Goal: Task Accomplishment & Management: Manage account settings

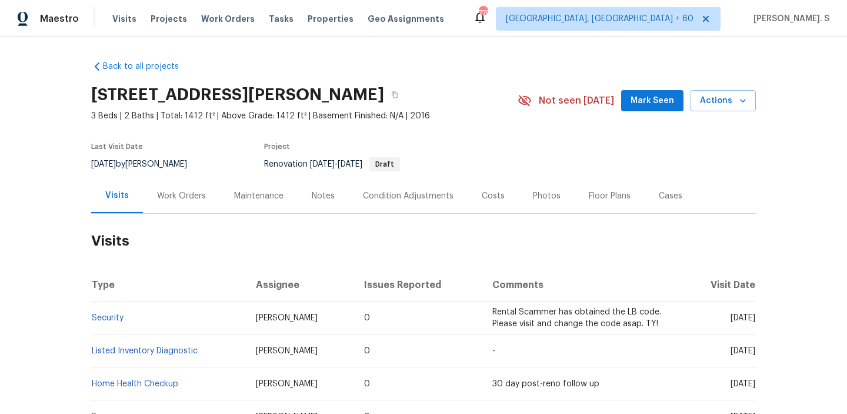
click at [183, 198] on div "Work Orders" at bounding box center [181, 196] width 49 height 12
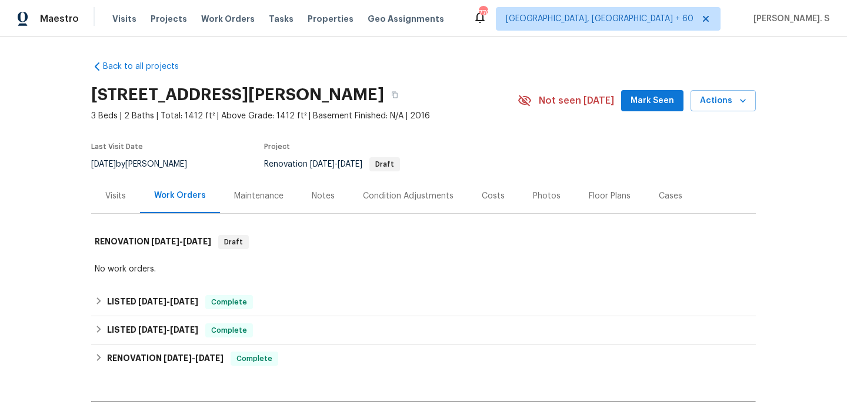
scroll to position [139, 0]
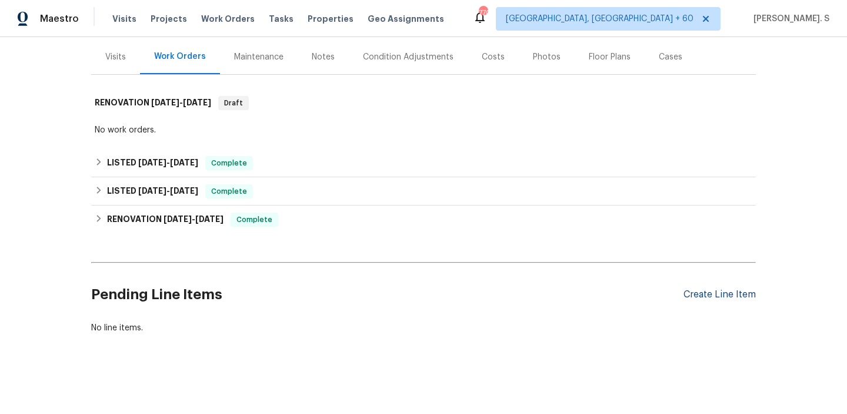
click at [738, 296] on div "Create Line Item" at bounding box center [720, 294] width 72 height 11
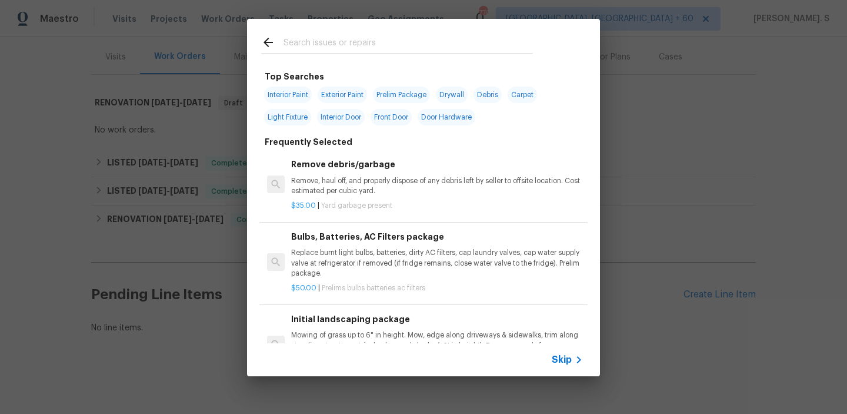
click at [383, 185] on p "Remove, haul off, and properly dispose of any debris left by seller to offsite …" at bounding box center [437, 186] width 292 height 20
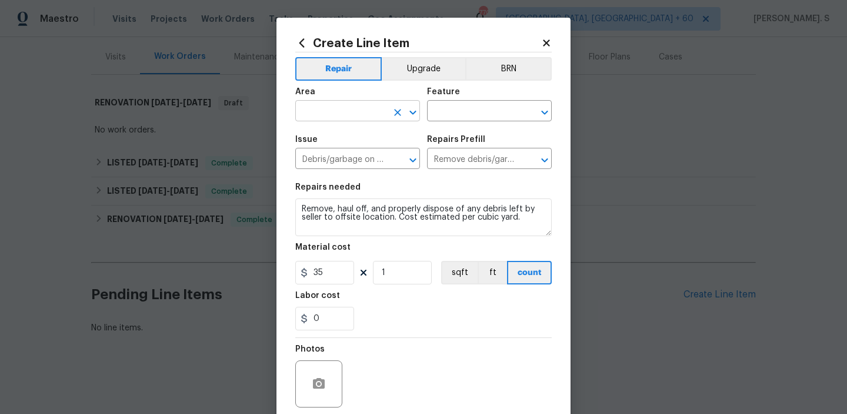
click at [412, 108] on icon "Open" at bounding box center [413, 112] width 14 height 14
click at [316, 135] on li "HVAC" at bounding box center [357, 138] width 125 height 19
click at [545, 112] on icon "Open" at bounding box center [544, 112] width 6 height 4
type input "HVAC"
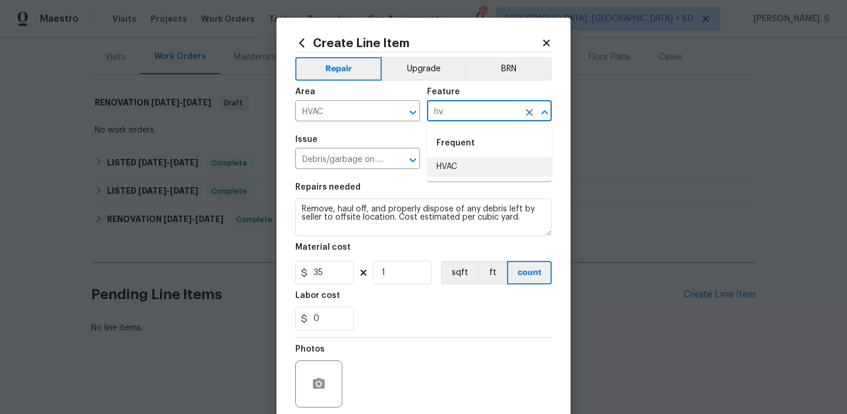
click at [486, 171] on li "HVAC" at bounding box center [489, 166] width 125 height 19
click at [415, 156] on icon "Open" at bounding box center [413, 160] width 14 height 14
type input "HVAC"
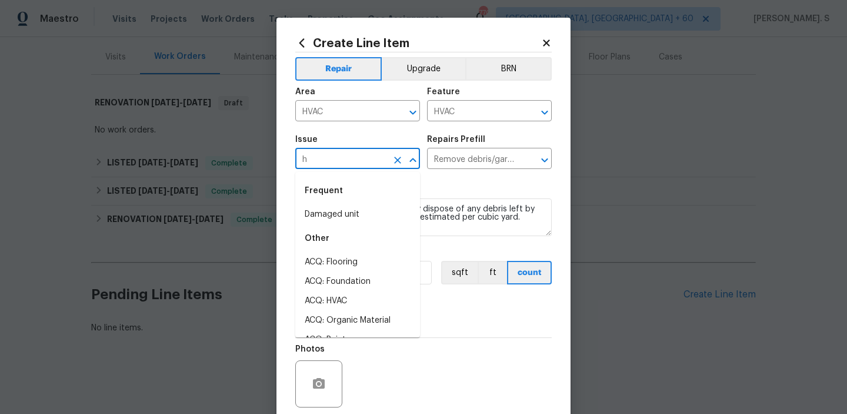
scroll to position [0, 0]
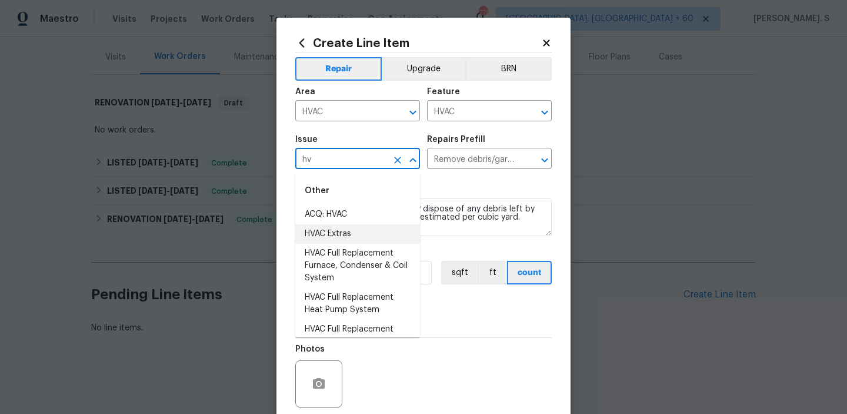
click at [311, 228] on li "HVAC Extras" at bounding box center [357, 233] width 125 height 19
type input "HVAC Extras"
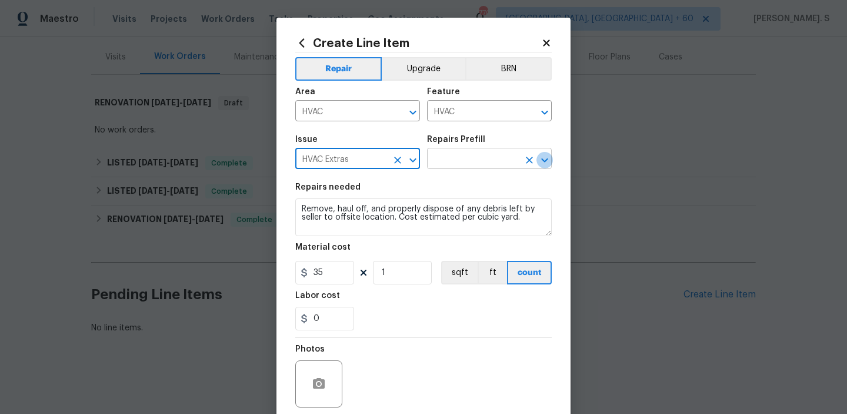
click at [545, 153] on icon "Open" at bounding box center [545, 160] width 14 height 14
type input "HVAC Extras"
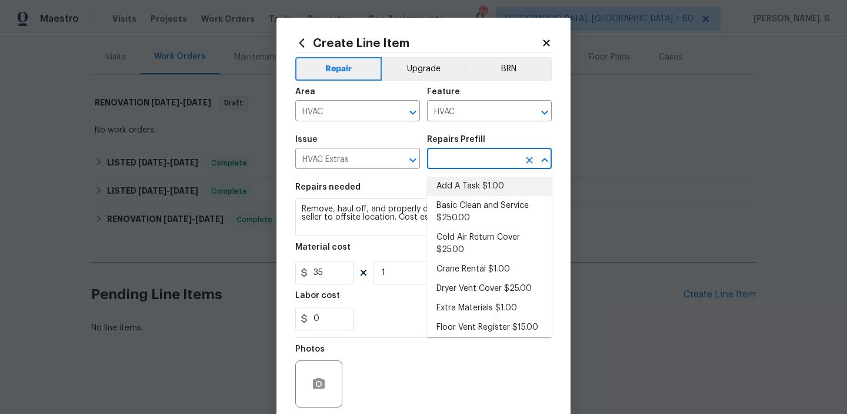
click at [471, 185] on li "Add A Task $1.00" at bounding box center [489, 186] width 125 height 19
type input "Add A Task $1.00"
type textarea "HPM to detail"
type input "1"
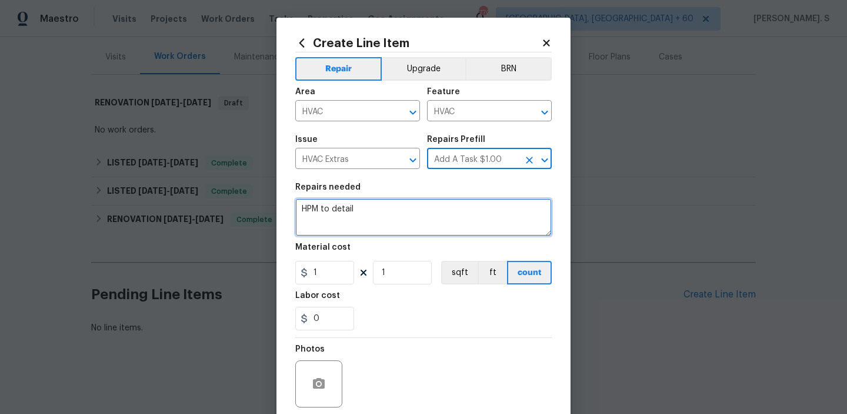
click at [342, 230] on textarea "HPM to detail" at bounding box center [423, 217] width 257 height 38
paste textarea "Please investigate the report that "leak from the AC in the backyard" Please as…"
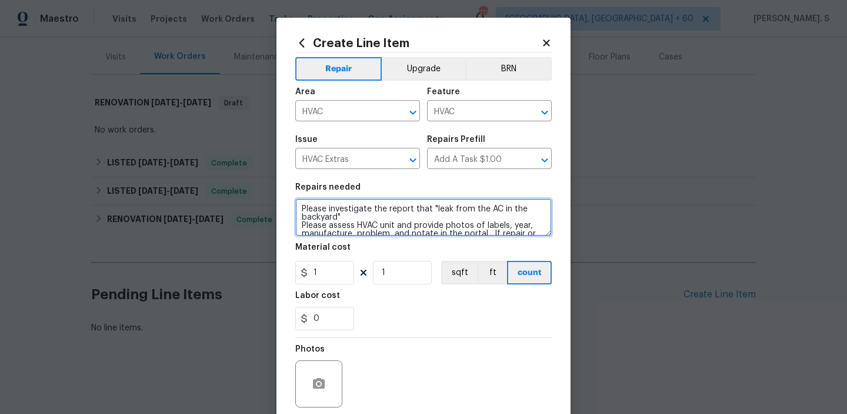
scroll to position [27, 0]
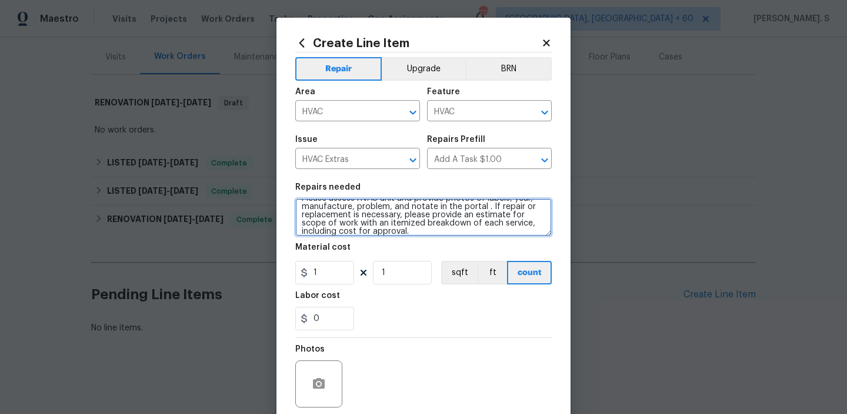
type textarea "Please investigate the report that "leak from the AC in the backyard" Please as…"
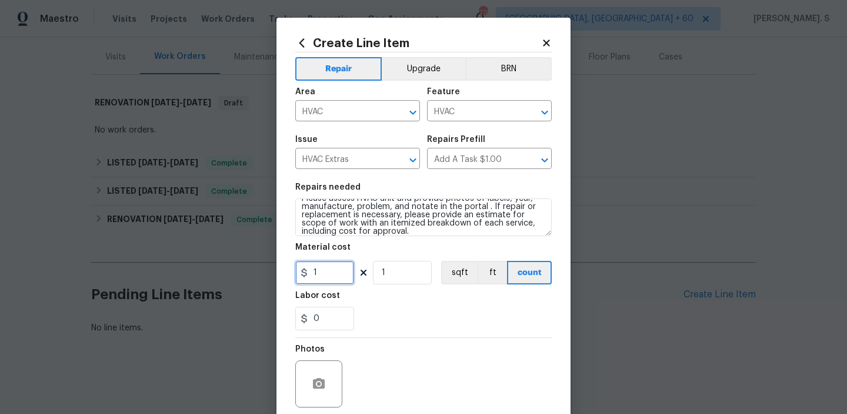
click at [324, 273] on input "1" at bounding box center [324, 273] width 59 height 24
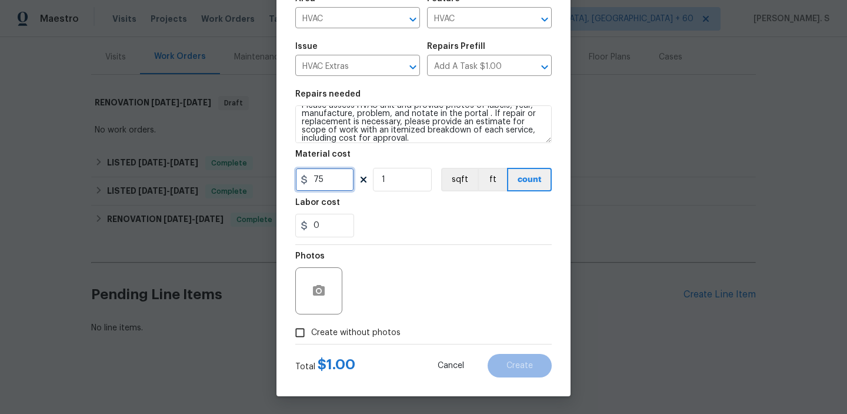
type input "75"
click at [361, 332] on span "Create without photos" at bounding box center [355, 333] width 89 height 12
click at [311, 332] on input "Create without photos" at bounding box center [300, 332] width 22 height 22
checkbox input "true"
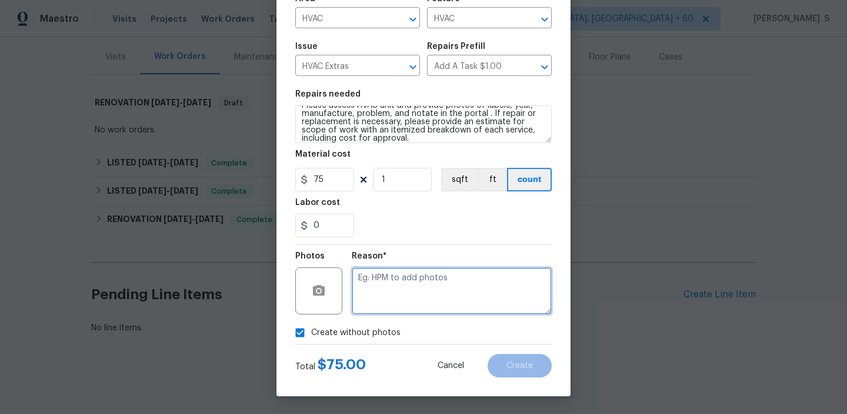
click at [478, 282] on textarea at bounding box center [452, 290] width 200 height 47
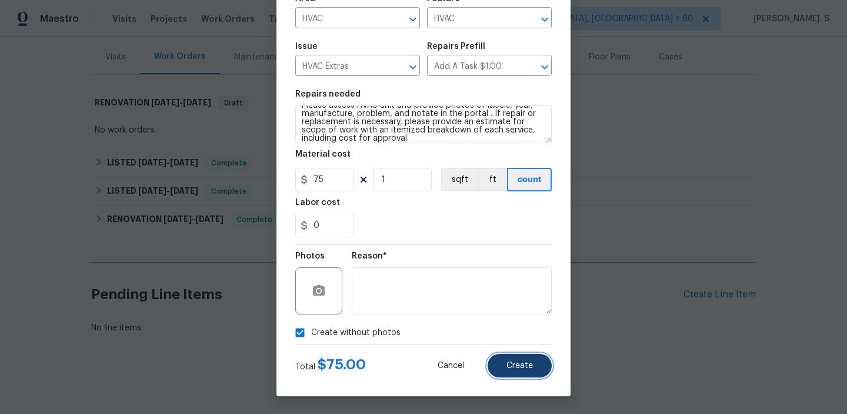
click at [527, 364] on span "Create" at bounding box center [520, 365] width 26 height 9
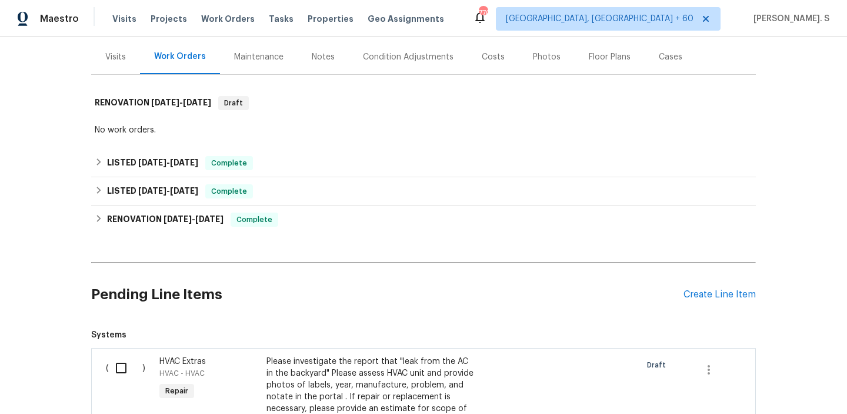
click at [105, 364] on div "( )" at bounding box center [129, 402] width 54 height 101
click at [119, 365] on input "checkbox" at bounding box center [126, 367] width 34 height 25
checkbox input "true"
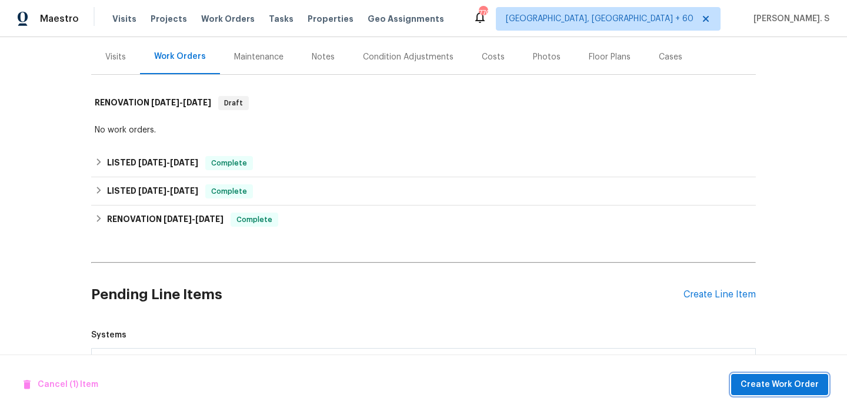
click at [798, 380] on span "Create Work Order" at bounding box center [780, 384] width 78 height 15
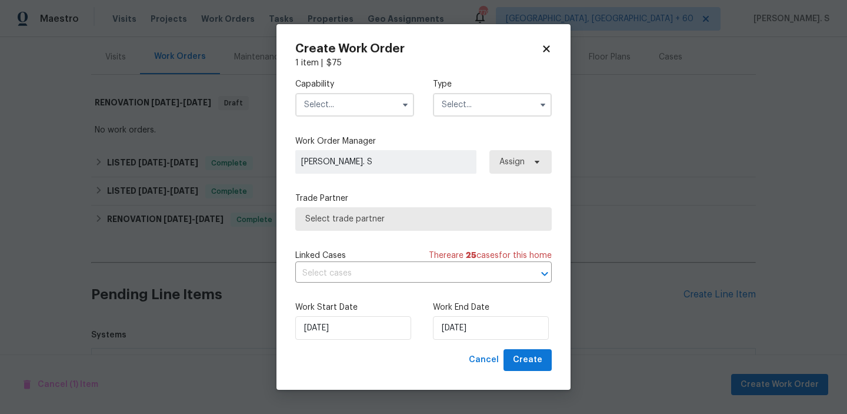
click at [389, 110] on input "text" at bounding box center [354, 105] width 119 height 24
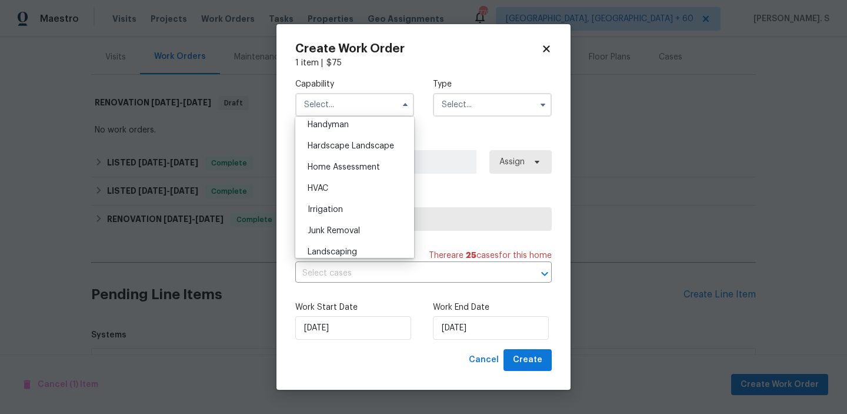
scroll to position [650, 0]
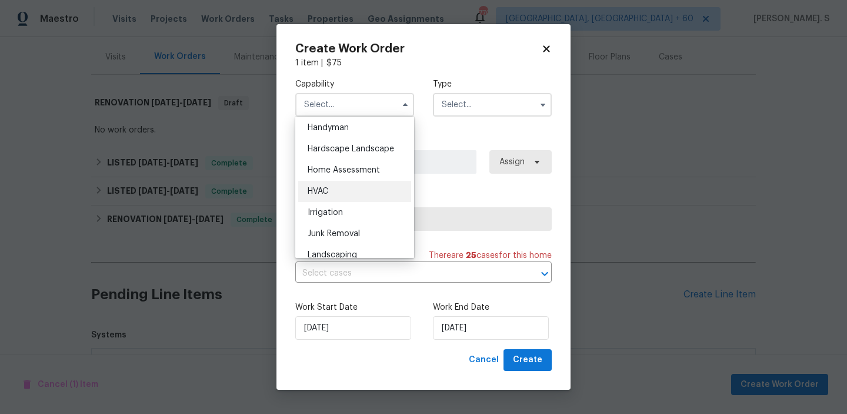
click at [368, 197] on div "HVAC" at bounding box center [354, 191] width 113 height 21
type input "HVAC"
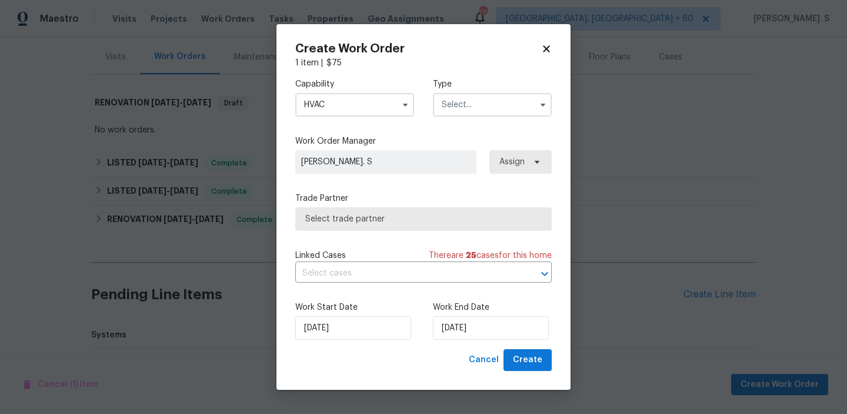
click at [499, 102] on input "text" at bounding box center [492, 105] width 119 height 24
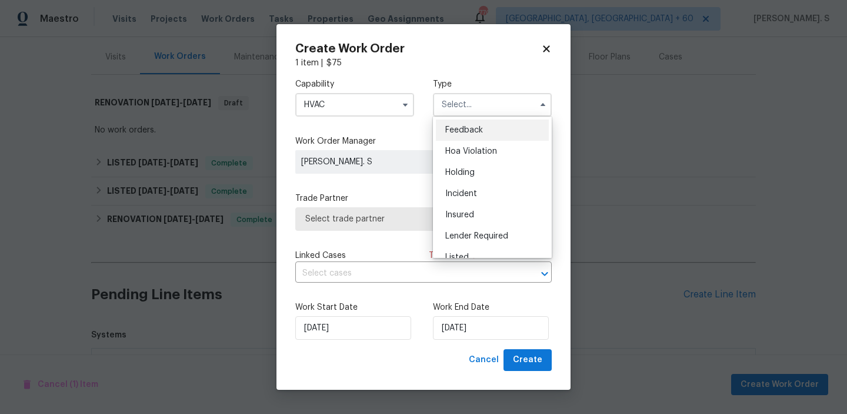
click at [497, 128] on div "Feedback" at bounding box center [492, 129] width 113 height 21
type input "Feedback"
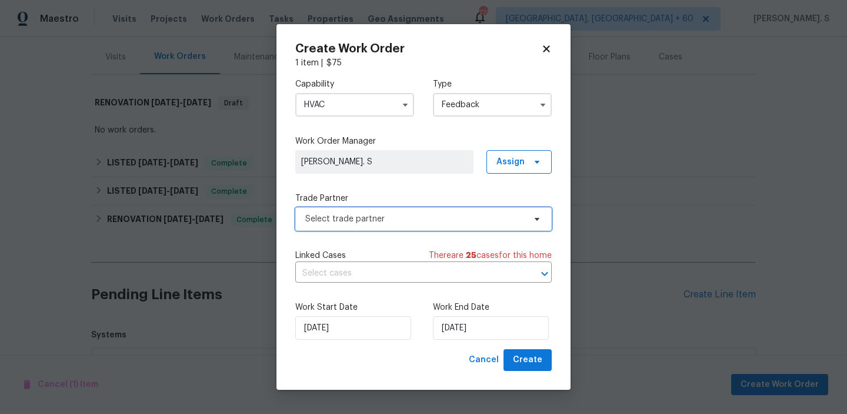
click at [394, 220] on span "Select trade partner" at bounding box center [414, 219] width 219 height 12
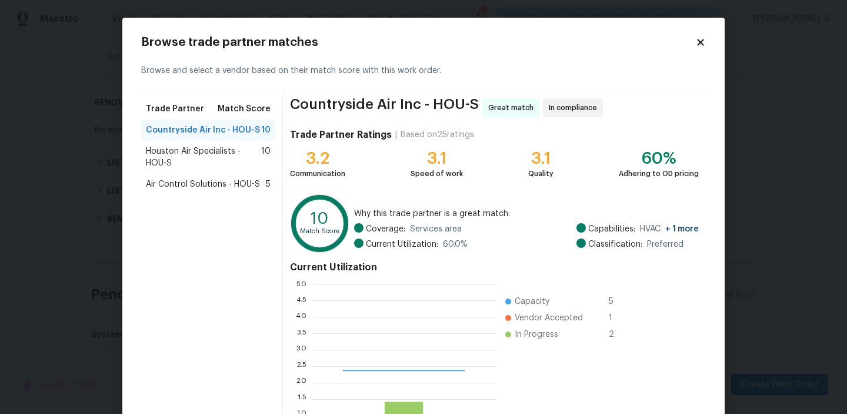
scroll to position [165, 183]
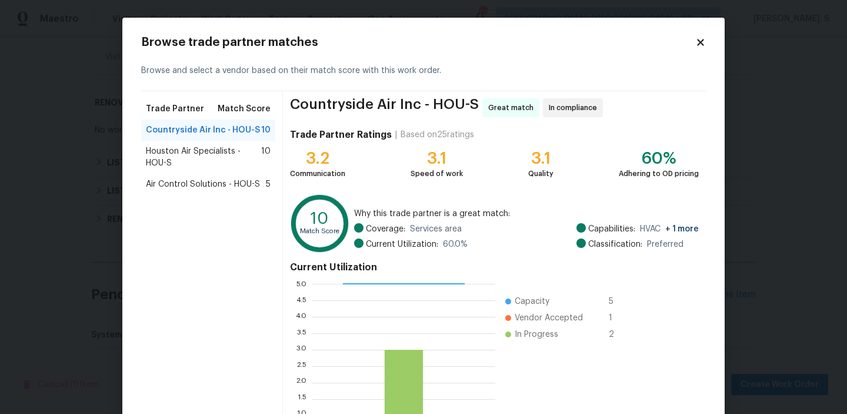
click at [238, 139] on div "Countryside Air Inc - HOU-S 10" at bounding box center [208, 129] width 134 height 21
click at [231, 158] on span "Houston Air Specialists - HOU-S" at bounding box center [203, 157] width 115 height 24
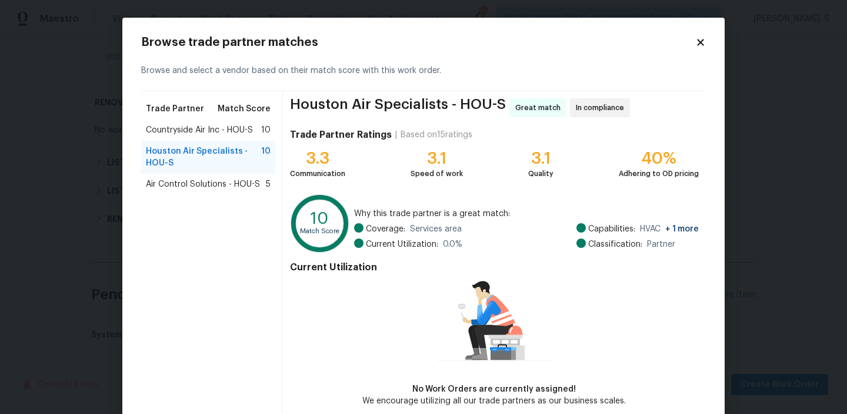
click at [245, 114] on span "Match Score" at bounding box center [244, 109] width 53 height 12
click at [245, 126] on span "Countryside Air Inc - HOU-S" at bounding box center [199, 130] width 107 height 12
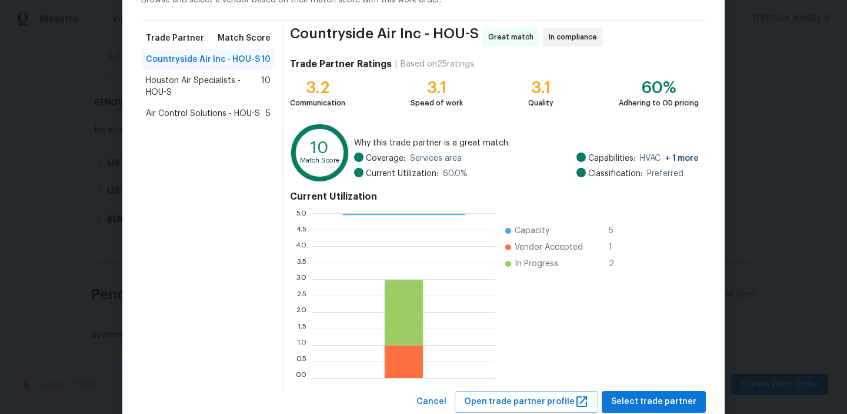
scroll to position [105, 0]
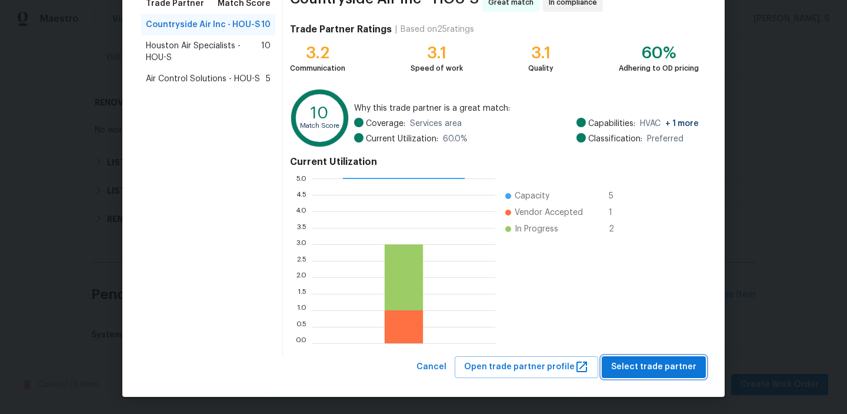
click at [650, 375] on button "Select trade partner" at bounding box center [654, 367] width 104 height 22
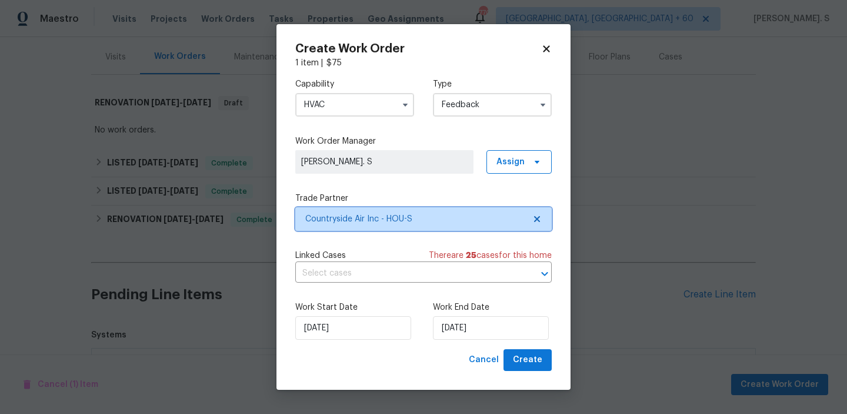
scroll to position [0, 0]
click at [388, 268] on input "text" at bounding box center [407, 273] width 224 height 18
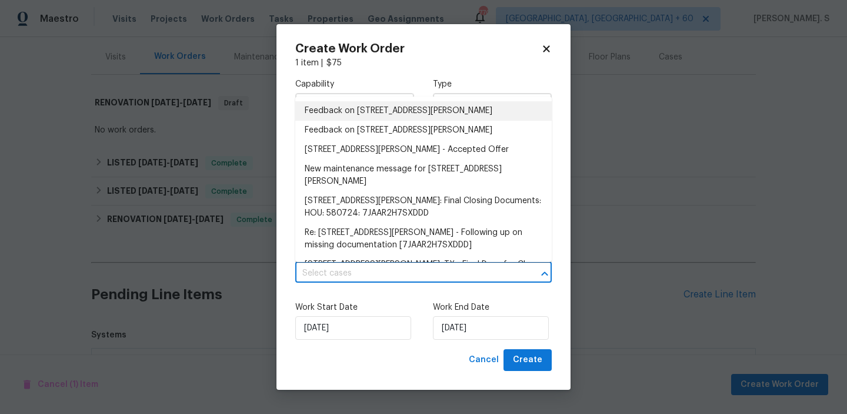
click at [410, 107] on li "Feedback on 8839 Hazel Rose Sky Dr, Humble, TX 77338" at bounding box center [423, 110] width 257 height 19
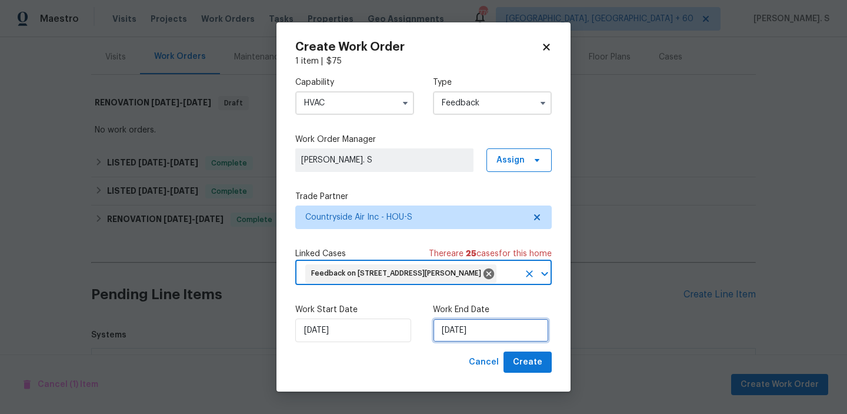
click at [454, 338] on input "8/19/2025" at bounding box center [491, 330] width 116 height 24
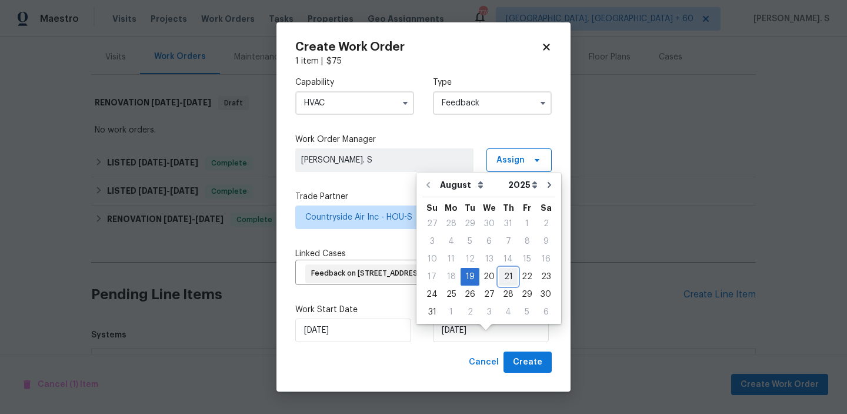
click at [505, 277] on div "21" at bounding box center [508, 276] width 19 height 16
type input "8/21/2025"
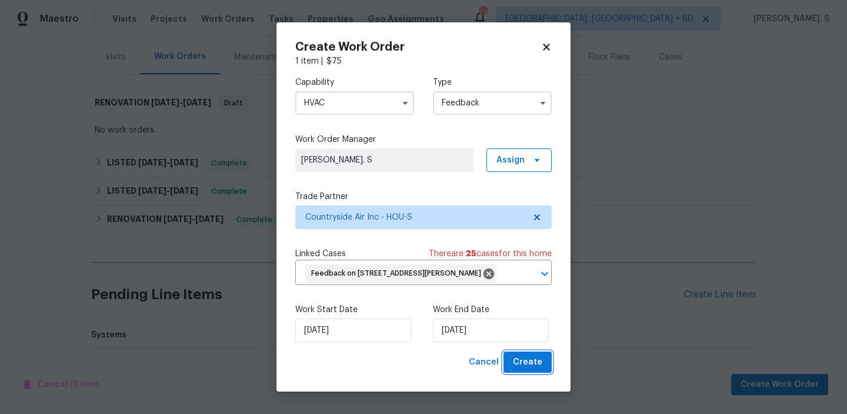
click at [520, 370] on span "Create" at bounding box center [527, 362] width 29 height 15
checkbox input "false"
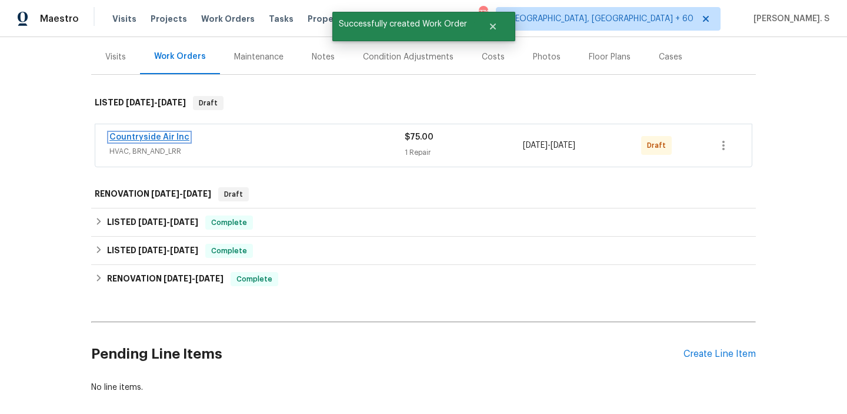
click at [141, 136] on link "Countryside Air Inc" at bounding box center [149, 137] width 80 height 8
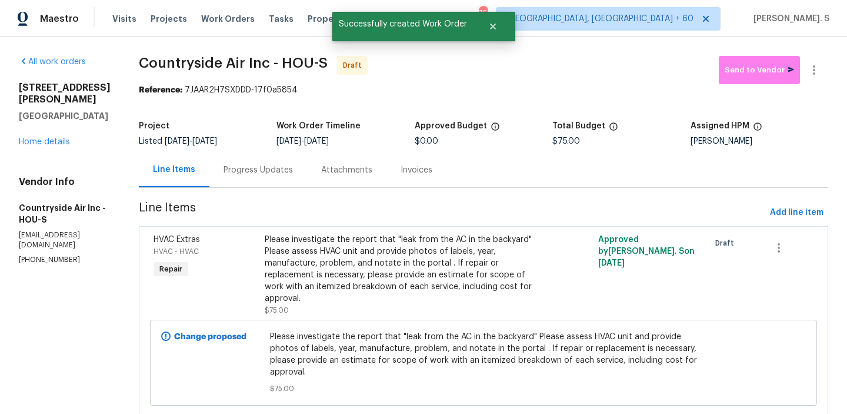
click at [272, 177] on div "Progress Updates" at bounding box center [258, 169] width 98 height 35
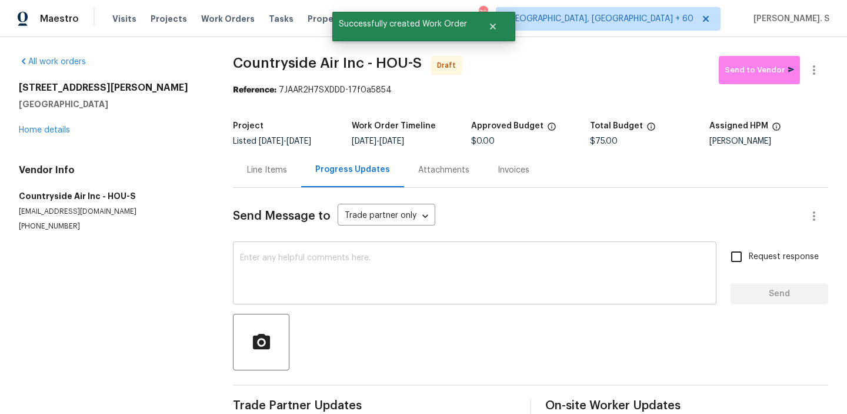
click at [292, 249] on div "x ​" at bounding box center [475, 274] width 484 height 60
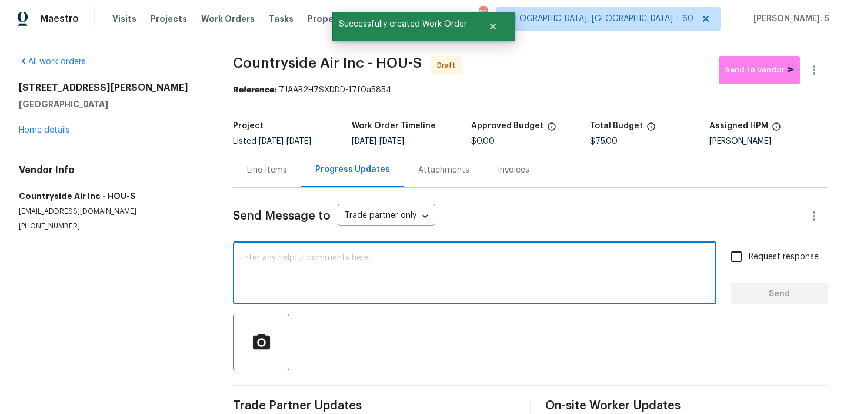
paste textarea "Hi, this is Glory with Opendoor. I’m confirming you received the WO for the pro…"
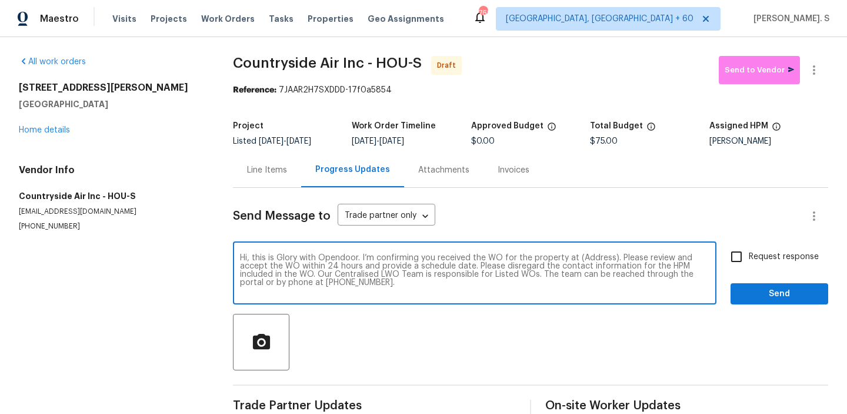
click at [593, 257] on textarea "Hi, this is Glory with Opendoor. I’m confirming you received the WO for the pro…" at bounding box center [475, 274] width 470 height 41
paste textarea "8839 Hazel Rose Sky Dr, Humble, TX 77338"
type textarea "Hi, this is Glory with Opendoor. I’m confirming you received the WO for the pro…"
click at [813, 69] on icon "button" at bounding box center [814, 70] width 14 height 14
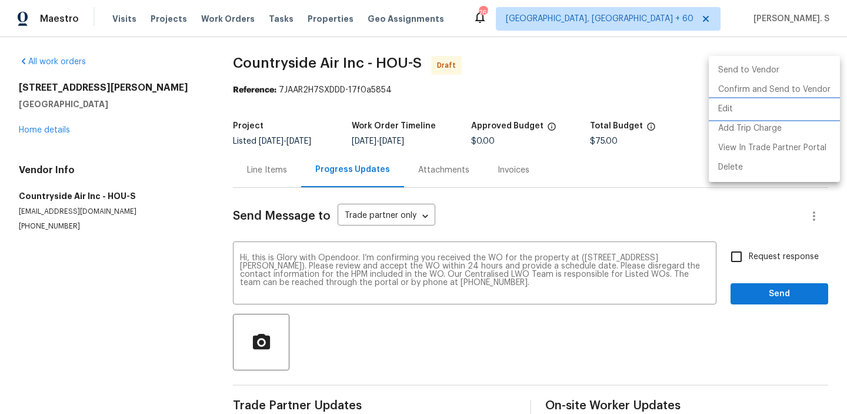
click at [750, 101] on li "Edit" at bounding box center [774, 108] width 131 height 19
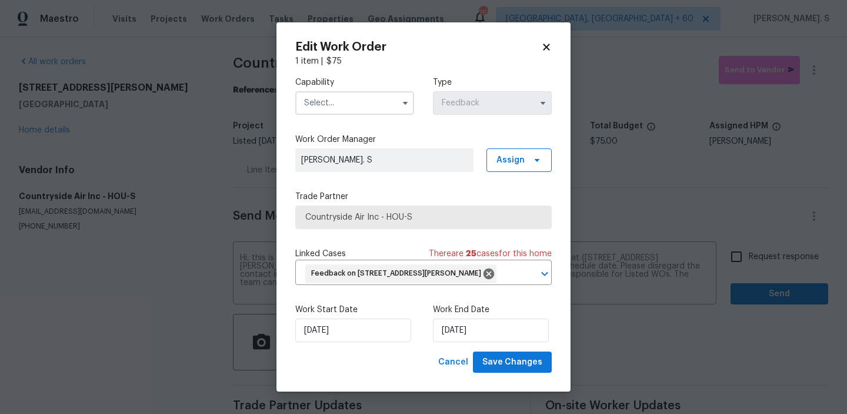
click at [310, 86] on div "Capability" at bounding box center [354, 95] width 119 height 38
click at [312, 94] on input "text" at bounding box center [354, 103] width 119 height 24
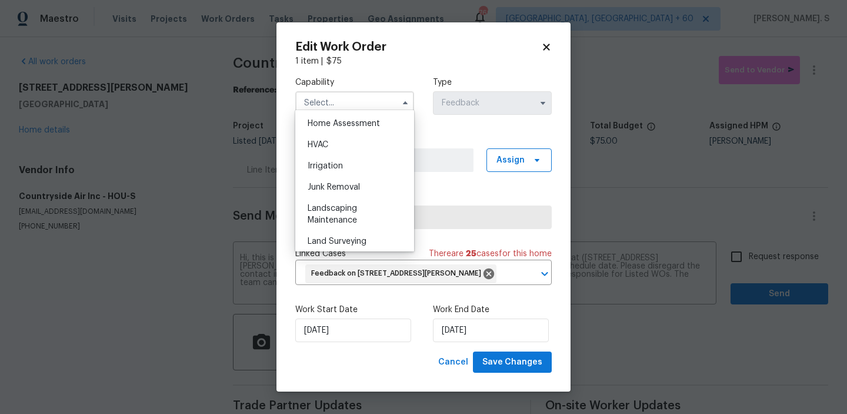
scroll to position [665, 0]
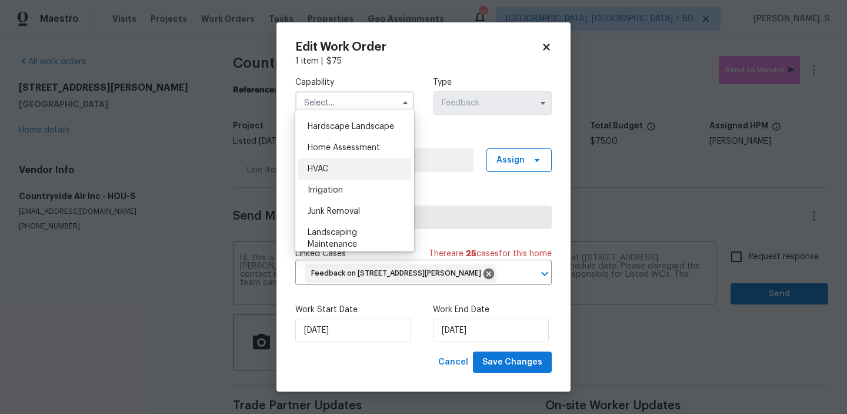
click at [318, 174] on div "HVAC" at bounding box center [354, 168] width 113 height 21
type input "HVAC"
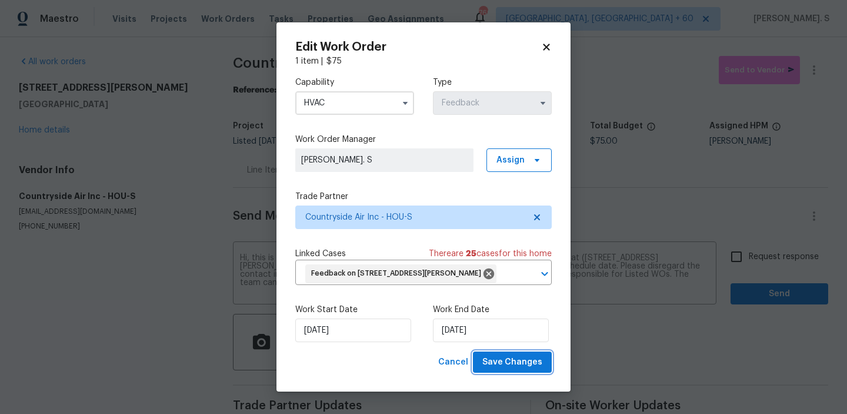
click at [515, 370] on span "Save Changes" at bounding box center [513, 362] width 60 height 15
click at [780, 259] on body "Maestro Visits Projects Work Orders Tasks Properties Geo Assignments 769 Albuqu…" at bounding box center [423, 207] width 847 height 414
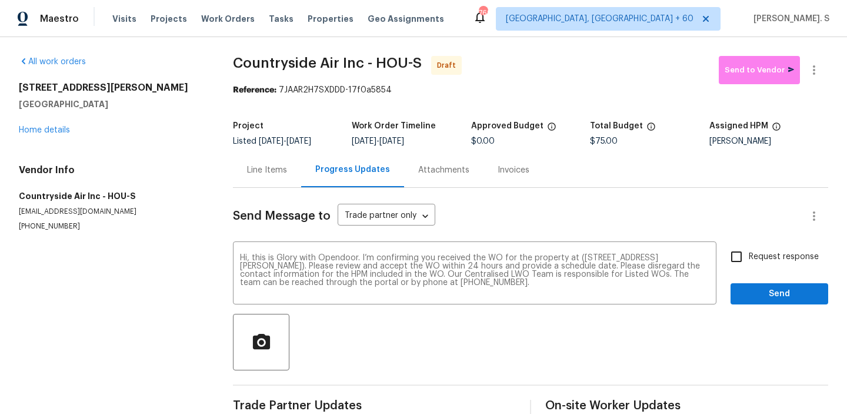
click at [780, 259] on span "Request response" at bounding box center [784, 257] width 70 height 12
click at [749, 259] on input "Request response" at bounding box center [736, 256] width 25 height 25
checkbox input "true"
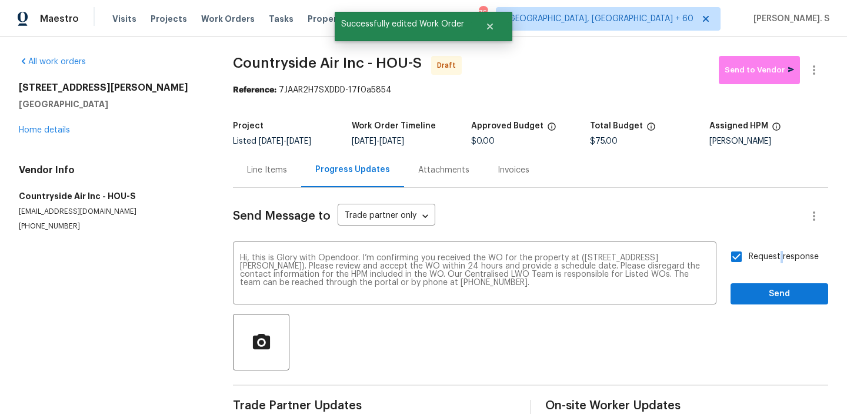
click at [773, 307] on div "Send Message to Trade partner only Trade partner only ​ Hi, this is Glory with …" at bounding box center [530, 303] width 595 height 231
click at [785, 290] on span "Send" at bounding box center [779, 294] width 79 height 15
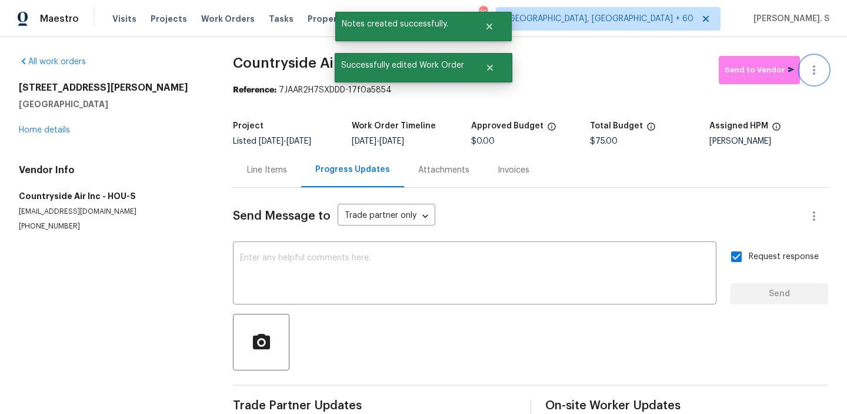
click at [821, 67] on icon "button" at bounding box center [814, 70] width 14 height 14
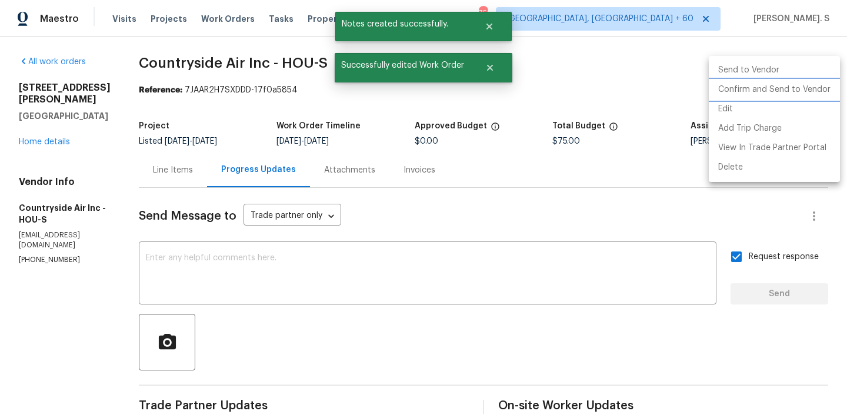
click at [808, 89] on li "Confirm and Send to Vendor" at bounding box center [774, 89] width 131 height 19
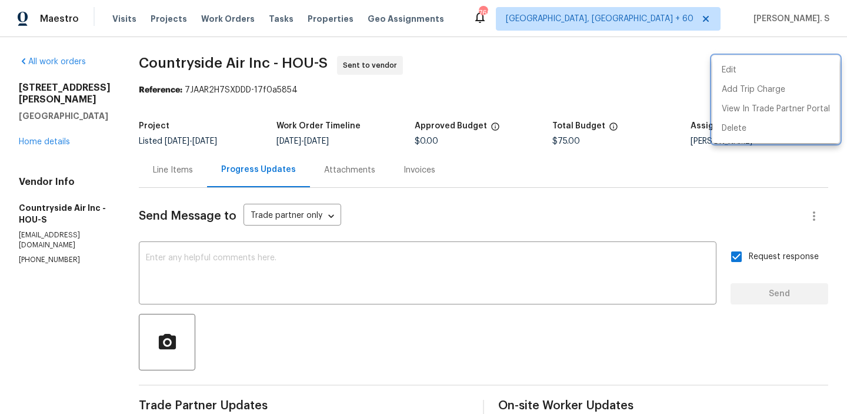
click at [281, 62] on div at bounding box center [423, 207] width 847 height 414
click at [281, 62] on div "Edit Add Trip Charge View In Trade Partner Portal Delete" at bounding box center [423, 207] width 847 height 414
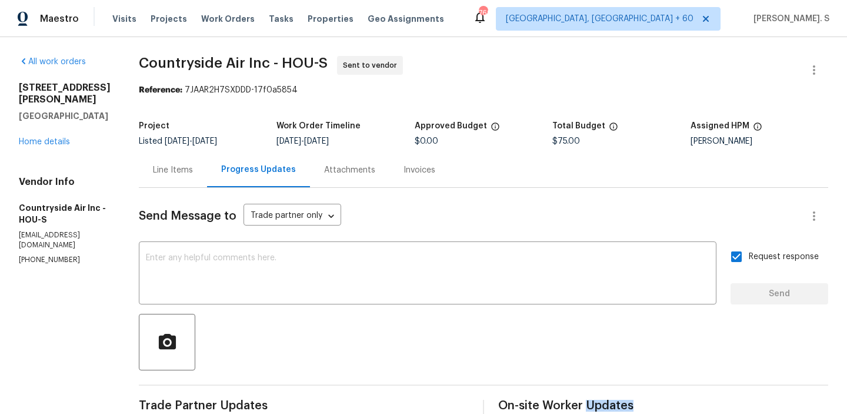
click at [281, 62] on span "Countryside Air Inc - HOU-S" at bounding box center [233, 63] width 189 height 14
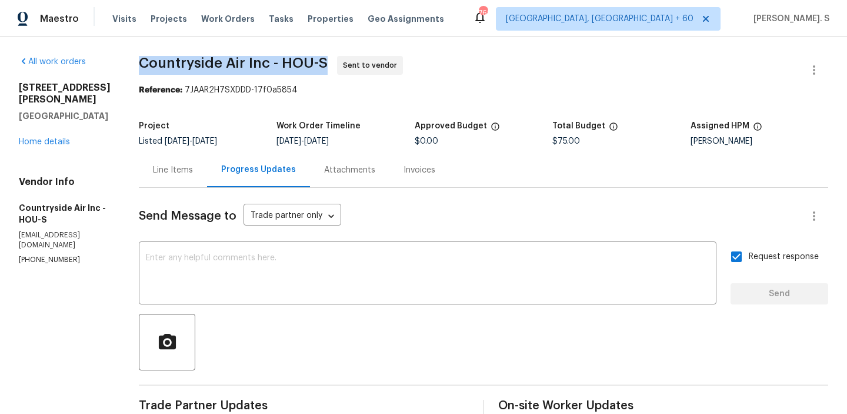
click at [281, 62] on span "Countryside Air Inc - HOU-S" at bounding box center [233, 63] width 189 height 14
copy span "Countryside Air Inc - HOU-S"
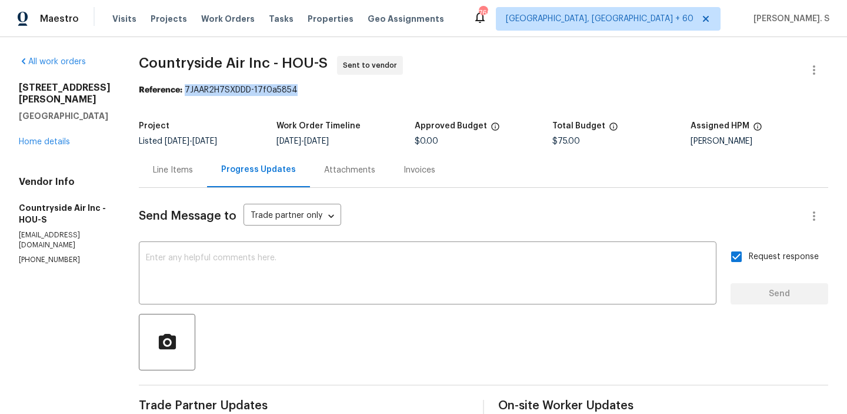
drag, startPoint x: 184, startPoint y: 86, endPoint x: 374, endPoint y: 86, distance: 190.1
click at [374, 86] on div "Reference: 7JAAR2H7SXDDD-17f0a5854" at bounding box center [484, 90] width 690 height 12
copy div "7JAAR2H7SXDDD-17f0a5854"
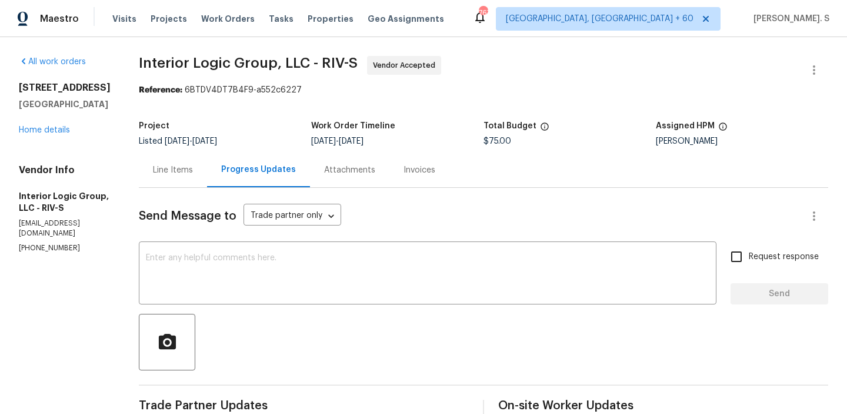
click at [297, 62] on span "Interior Logic Group, LLC - RIV-S" at bounding box center [248, 63] width 219 height 14
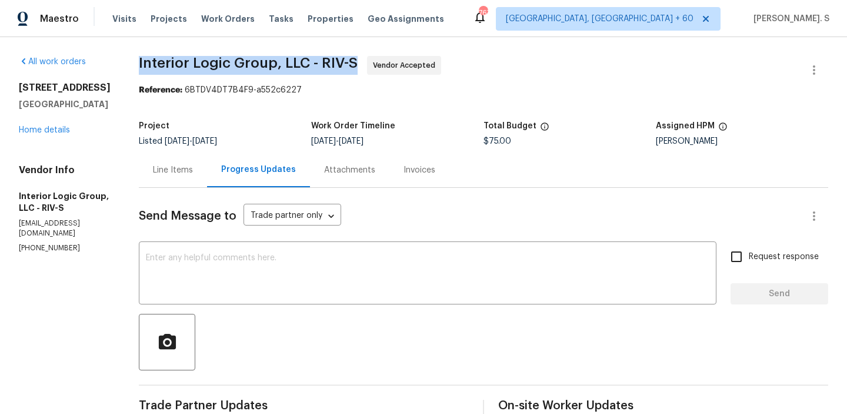
copy span "Interior Logic Group, LLC - RIV-S"
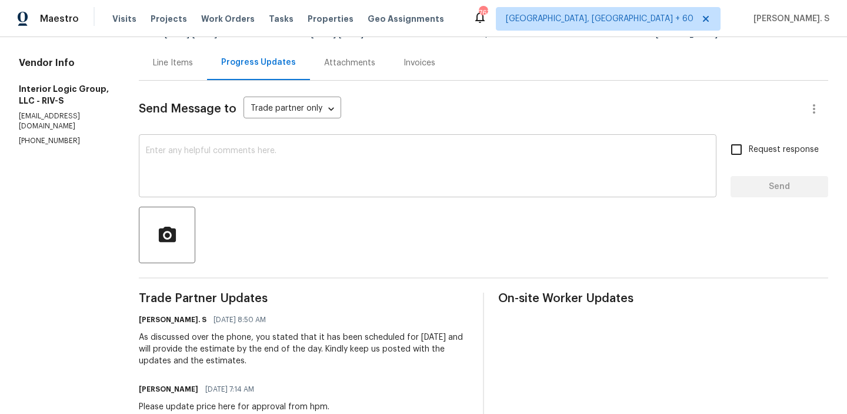
scroll to position [118, 0]
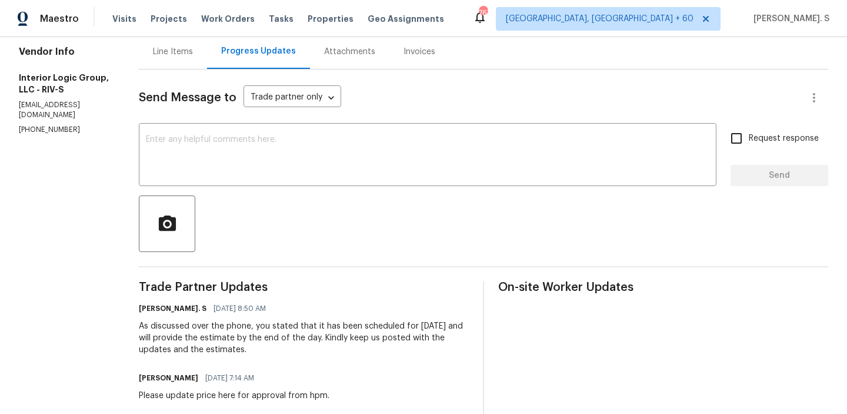
click at [207, 66] on div "Line Items" at bounding box center [173, 51] width 68 height 35
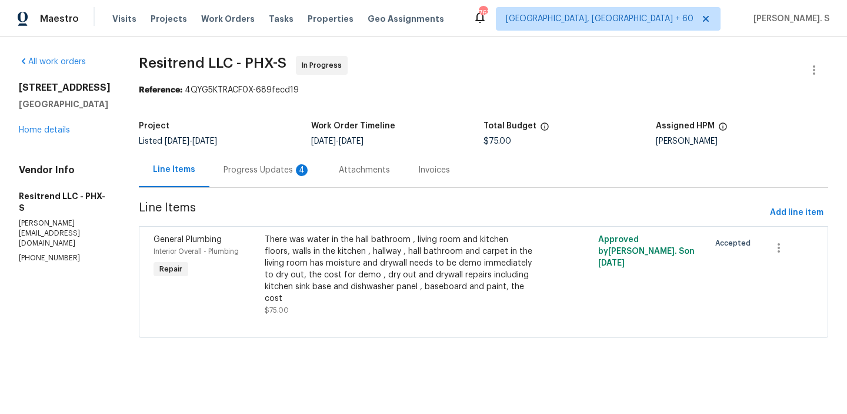
click at [224, 171] on div "Progress Updates 4" at bounding box center [267, 170] width 87 height 12
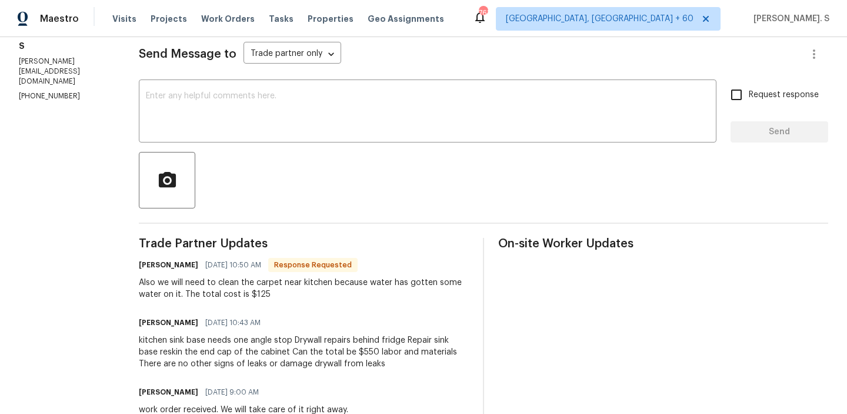
scroll to position [55, 0]
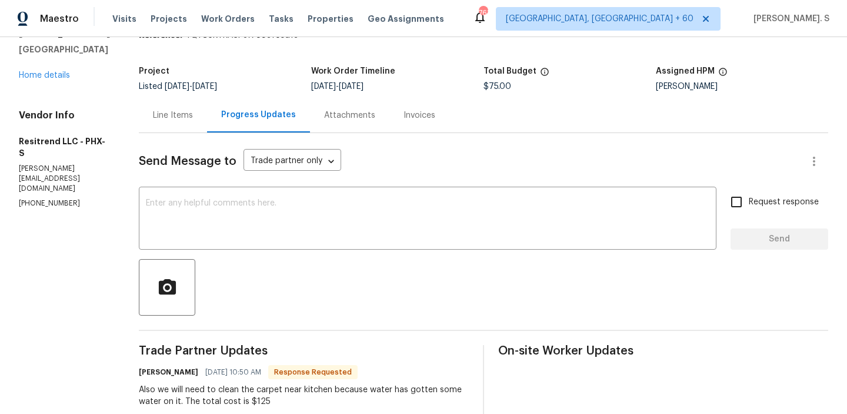
click at [162, 128] on div "Line Items" at bounding box center [173, 115] width 68 height 35
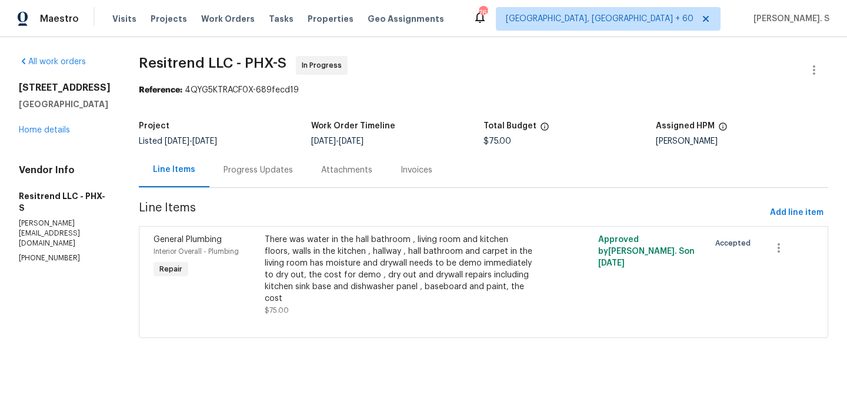
click at [306, 260] on div "There was water in the hall bathroom , living room and kitchen floors, walls in…" at bounding box center [400, 269] width 271 height 71
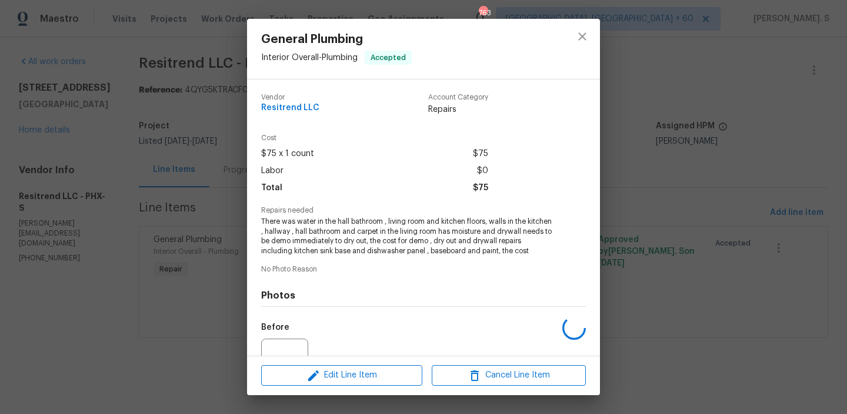
scroll to position [128, 0]
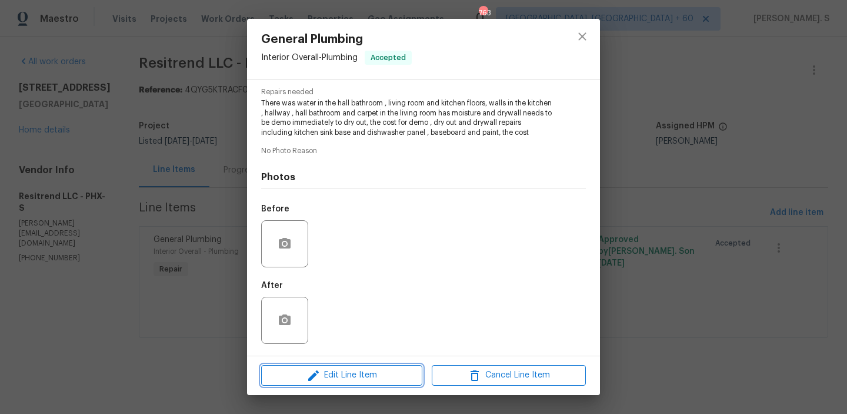
click at [323, 369] on span "Edit Line Item" at bounding box center [342, 375] width 154 height 15
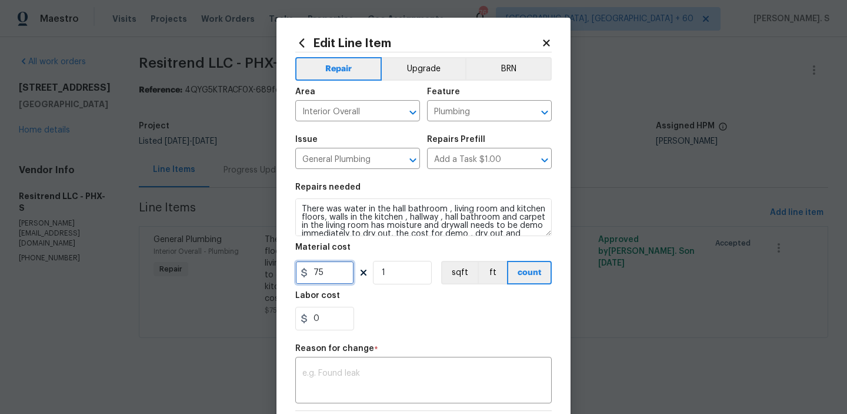
click at [330, 272] on input "75" at bounding box center [324, 273] width 59 height 24
type input "125"
click at [373, 370] on textarea at bounding box center [423, 381] width 242 height 25
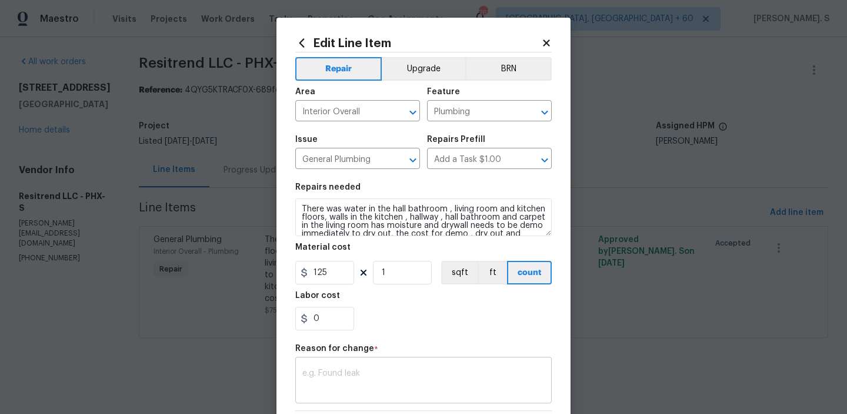
paste textarea "(GJ) Updated per vendor’s final cost."
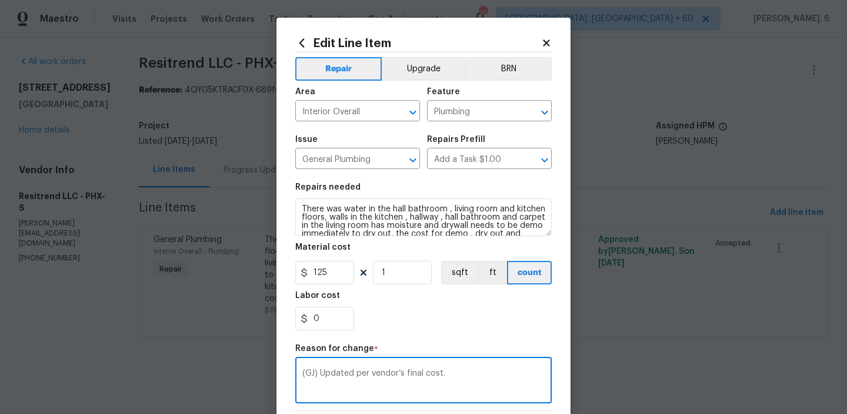
scroll to position [167, 0]
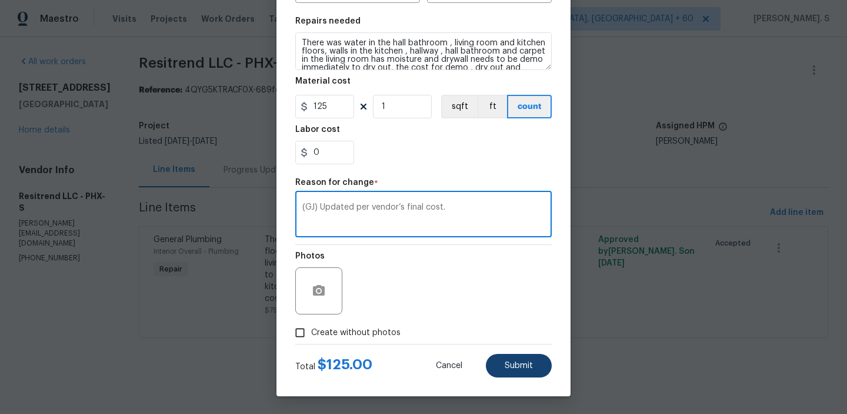
type textarea "(GJ) Updated per vendor’s final cost."
click at [510, 364] on span "Submit" at bounding box center [519, 365] width 28 height 9
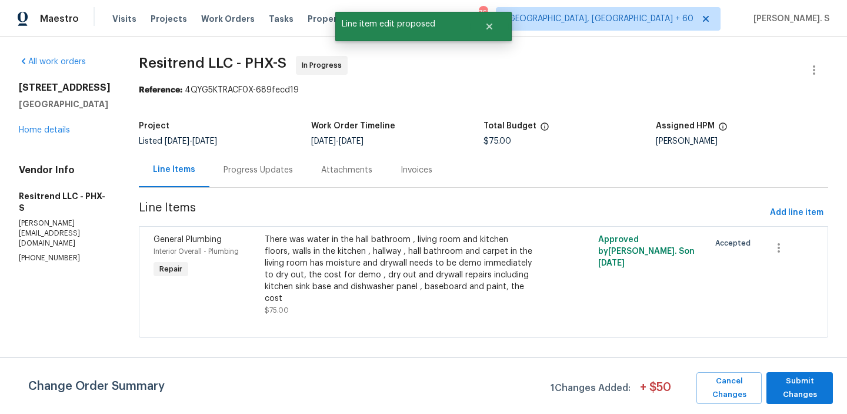
scroll to position [0, 0]
click at [798, 374] on span "Submit Changes" at bounding box center [800, 387] width 55 height 27
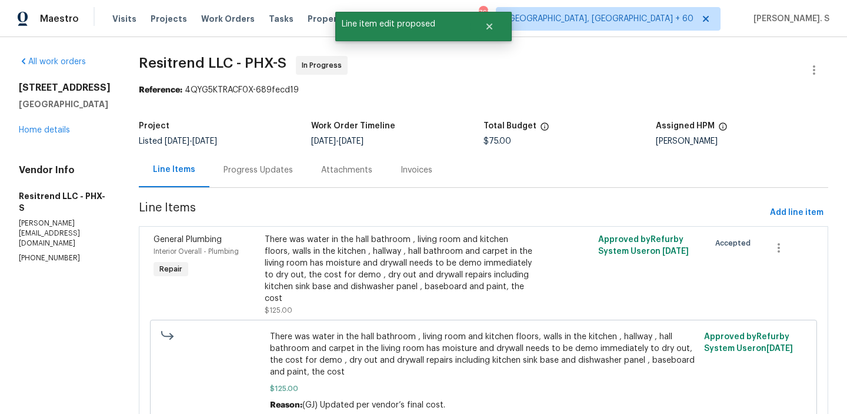
click at [267, 178] on div "Progress Updates" at bounding box center [258, 169] width 98 height 35
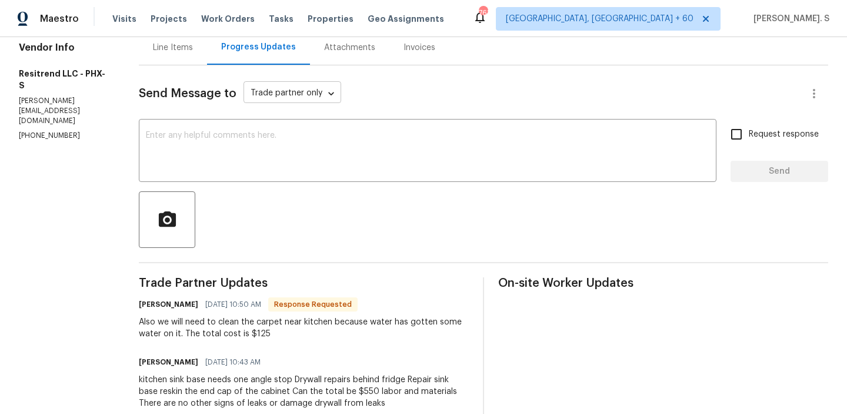
scroll to position [39, 0]
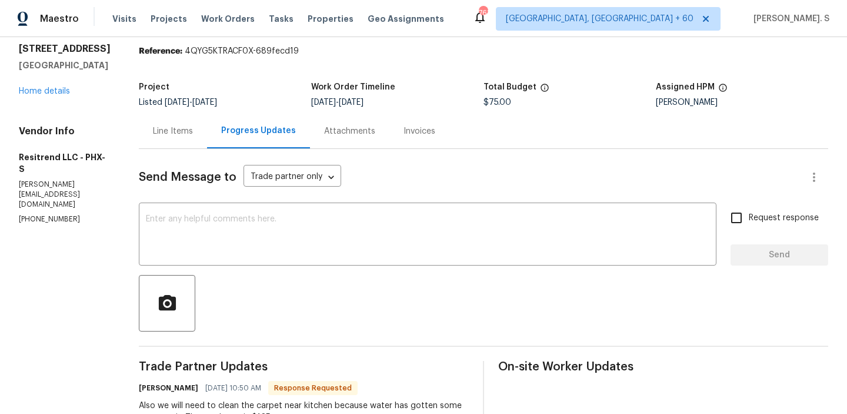
click at [153, 134] on div "Line Items" at bounding box center [173, 131] width 40 height 12
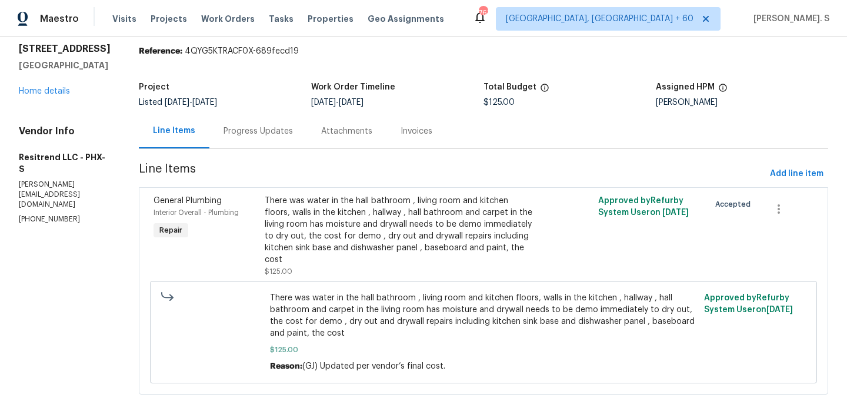
click at [348, 214] on div "There was water in the hall bathroom , living room and kitchen floors, walls in…" at bounding box center [400, 230] width 271 height 71
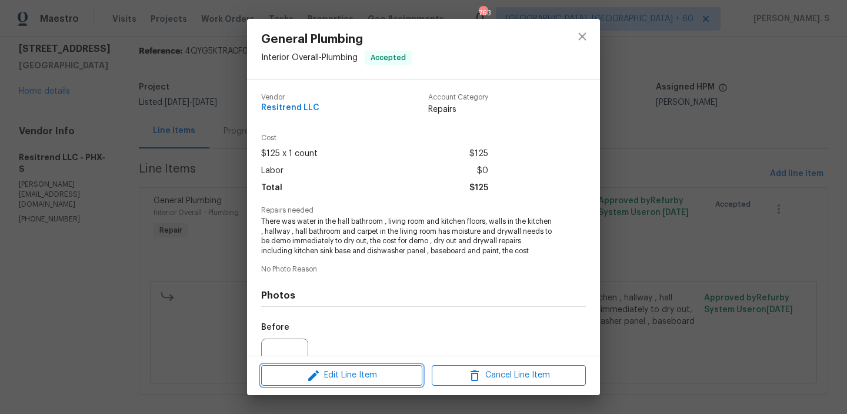
click at [362, 368] on span "Edit Line Item" at bounding box center [342, 375] width 154 height 15
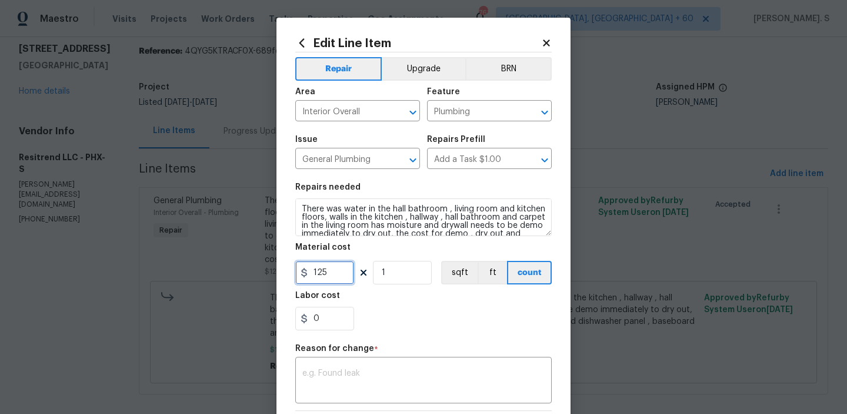
click at [336, 269] on input "125" at bounding box center [324, 273] width 59 height 24
type input "75"
click at [320, 374] on textarea at bounding box center [423, 381] width 242 height 25
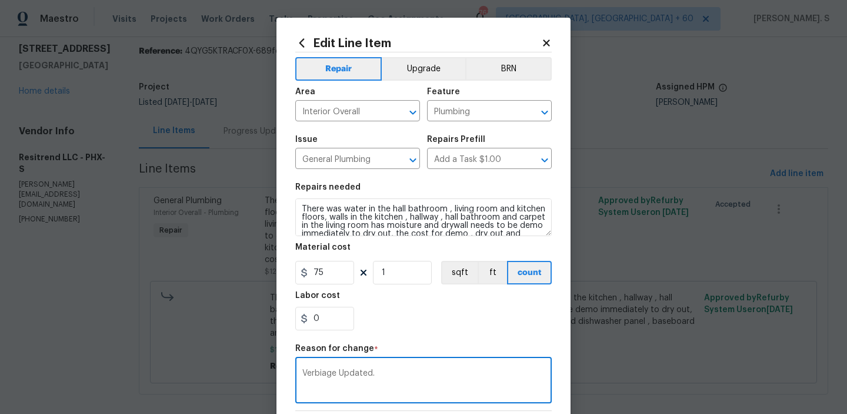
scroll to position [167, 0]
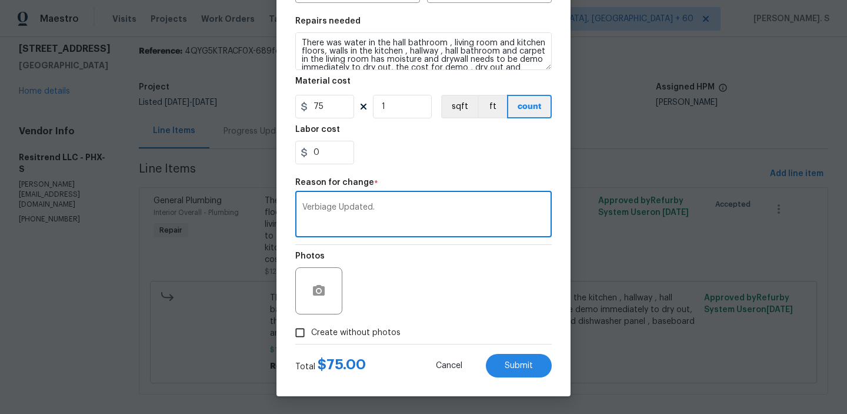
type textarea "Verbiage Updated."
click at [488, 357] on div "Cancel Submit" at bounding box center [484, 366] width 135 height 24
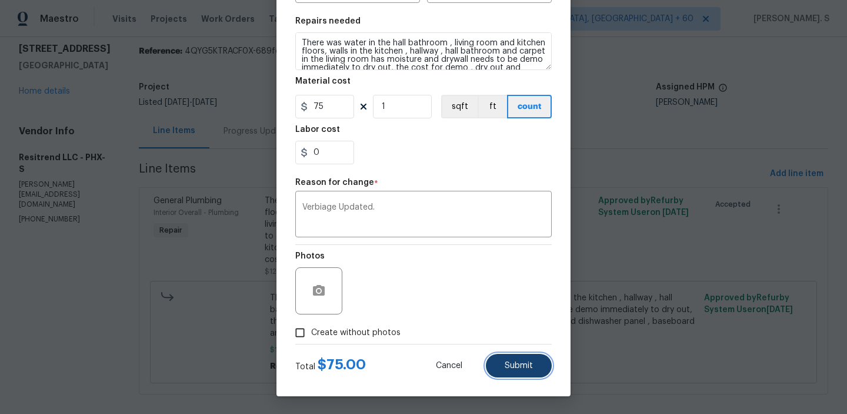
click at [526, 365] on span "Submit" at bounding box center [519, 365] width 28 height 9
click at [788, 408] on body "Maestro Visits Projects Work Orders Tasks Properties Geo Assignments 763 Albuqu…" at bounding box center [423, 207] width 847 height 414
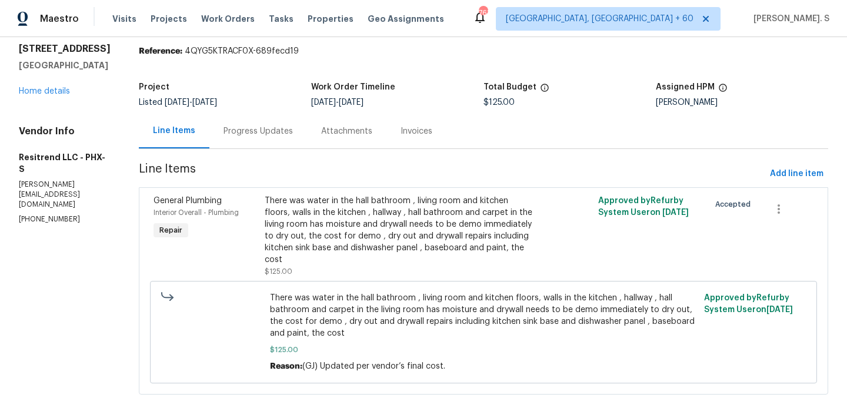
click at [788, 408] on div "All work orders 15807 N 60th Ave Glendale, AZ 85306 Home details Vendor Info Re…" at bounding box center [423, 212] width 847 height 429
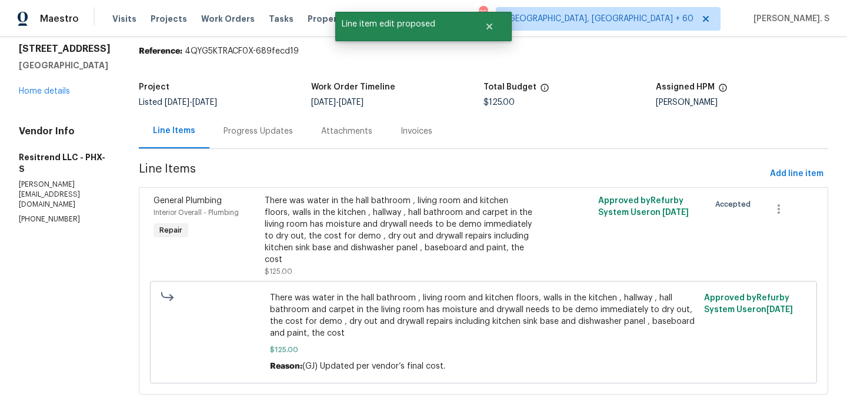
scroll to position [0, 0]
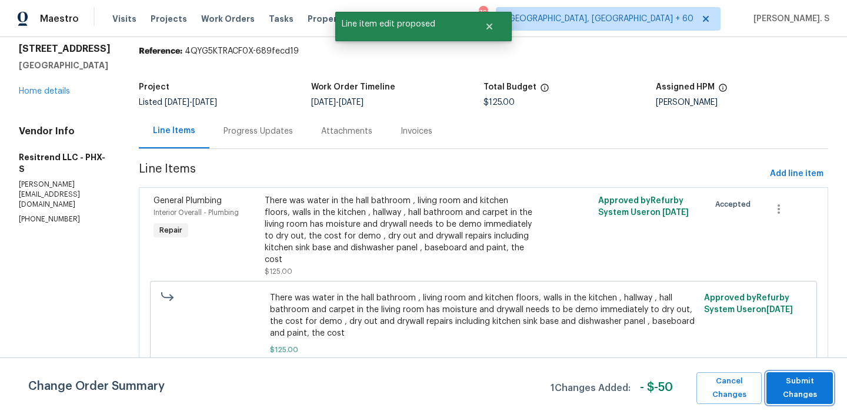
click at [811, 400] on span "Submit Changes" at bounding box center [800, 387] width 55 height 27
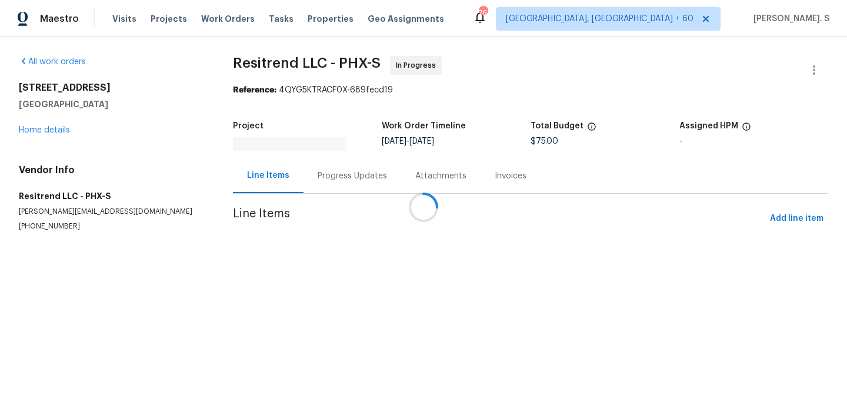
click at [325, 168] on div at bounding box center [423, 207] width 847 height 414
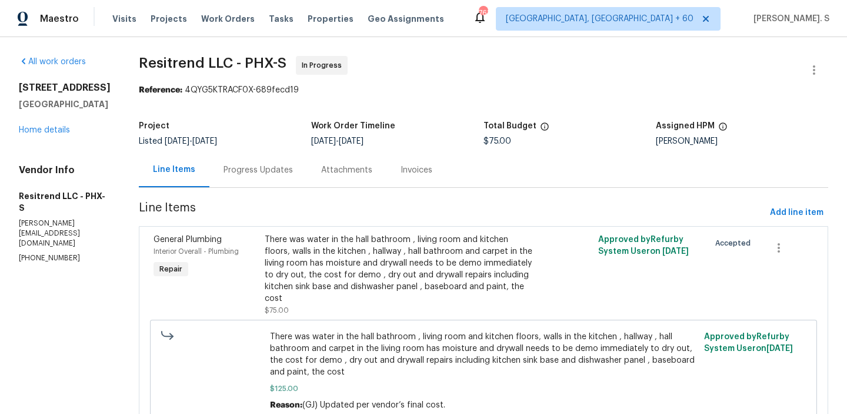
click at [325, 168] on div "Attachments" at bounding box center [346, 170] width 51 height 12
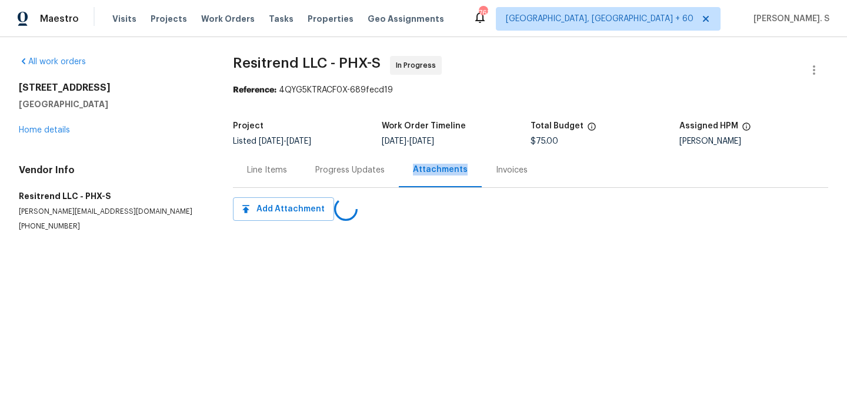
click at [325, 168] on div "Progress Updates" at bounding box center [349, 170] width 69 height 12
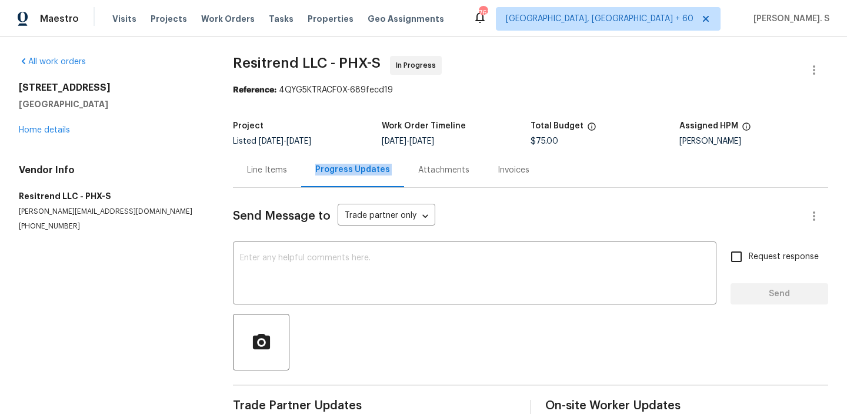
click at [325, 168] on div "Progress Updates" at bounding box center [352, 170] width 75 height 12
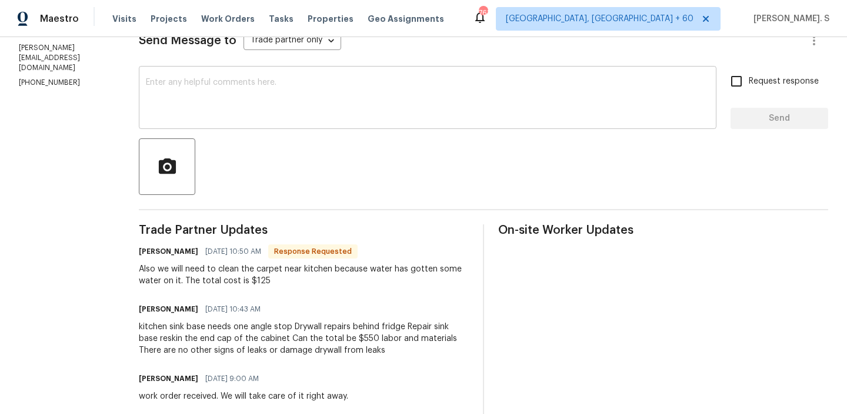
click at [300, 98] on textarea at bounding box center [428, 98] width 564 height 41
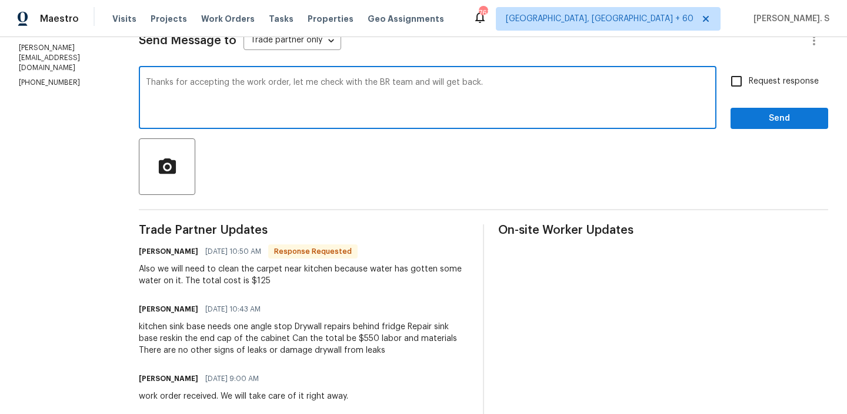
click at [0, 0] on span "e" at bounding box center [0, 0] width 0 height 0
click at [0, 0] on span "to you" at bounding box center [0, 0] width 0 height 0
type textarea "Thanks for accepting the work order; let me check with the BR team and will get…"
click at [750, 83] on span "Request response" at bounding box center [784, 81] width 70 height 12
click at [749, 83] on input "Request response" at bounding box center [736, 81] width 25 height 25
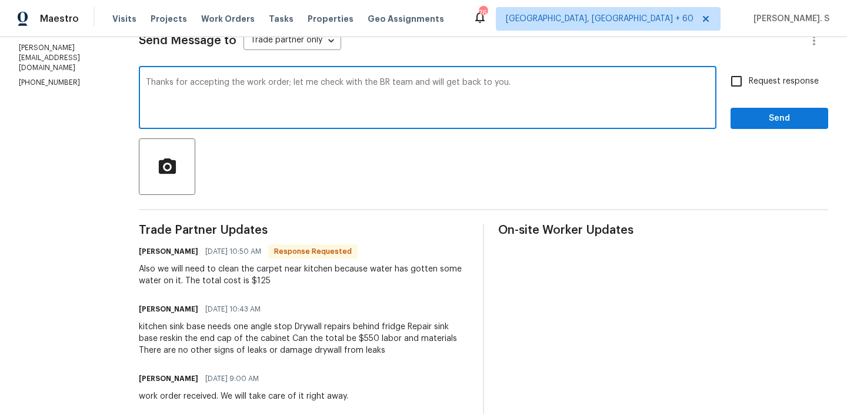
checkbox input "true"
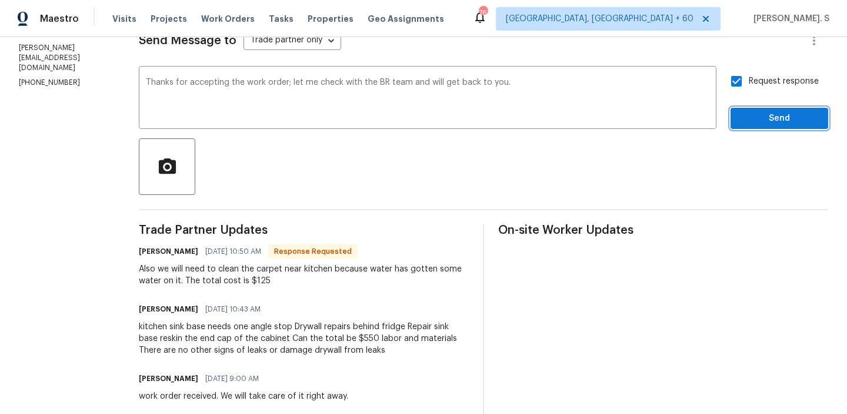
click at [747, 125] on span "Send" at bounding box center [779, 118] width 79 height 15
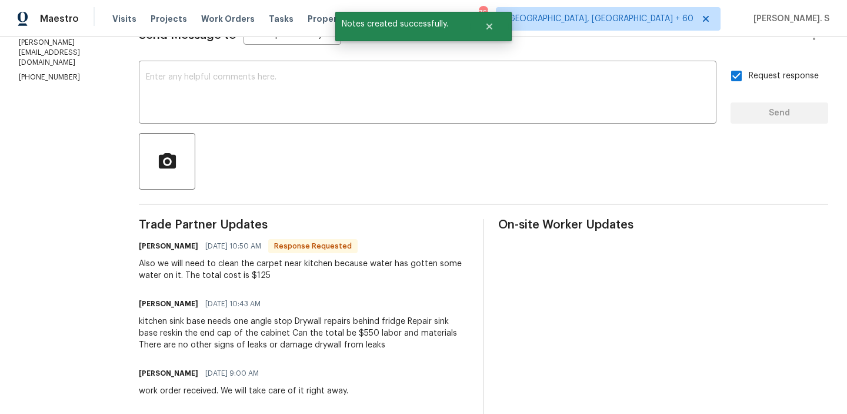
scroll to position [211, 0]
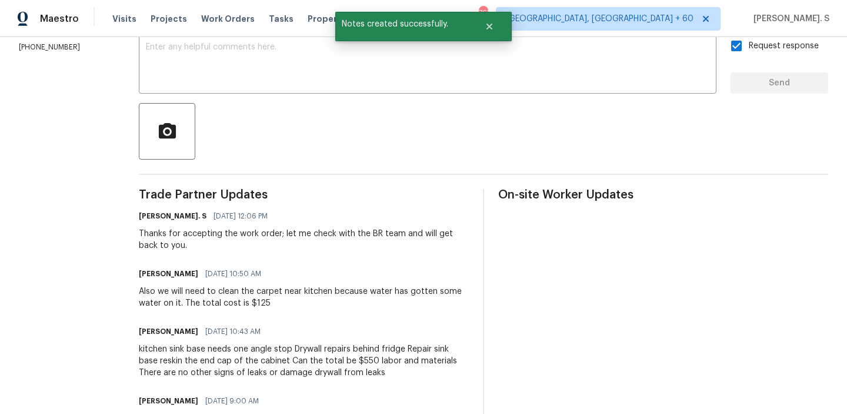
click at [227, 352] on div "kitchen sink base needs one angle stop Drywall repairs behind fridge Repair sin…" at bounding box center [304, 360] width 330 height 35
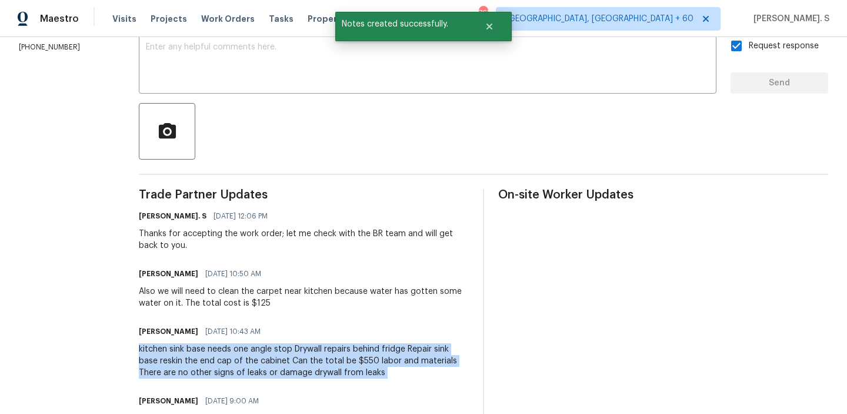
copy div "kitchen sink base needs one angle stop Drywall repairs behind fridge Repair sin…"
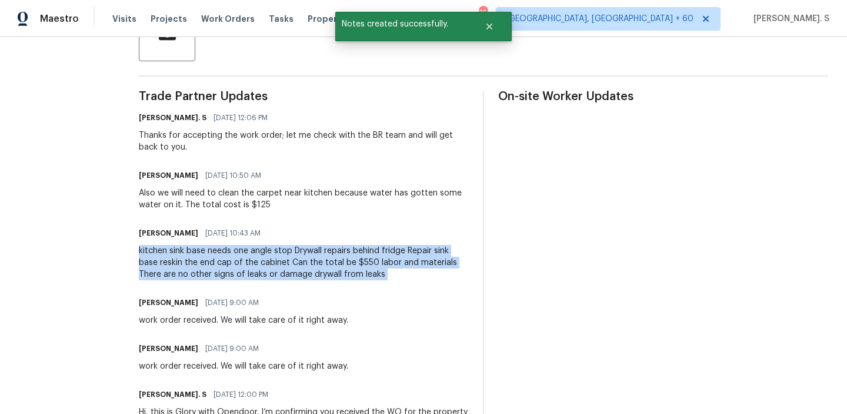
scroll to position [358, 0]
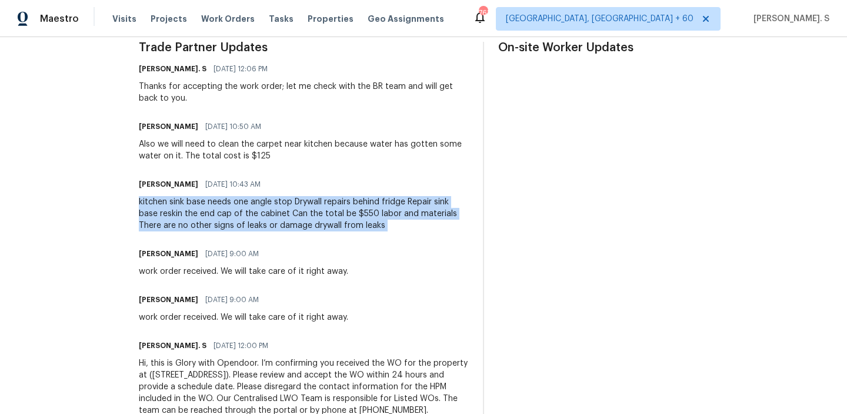
click at [261, 148] on div "Also we will need to clean the carpet near kitchen because water has gotten som…" at bounding box center [304, 150] width 330 height 24
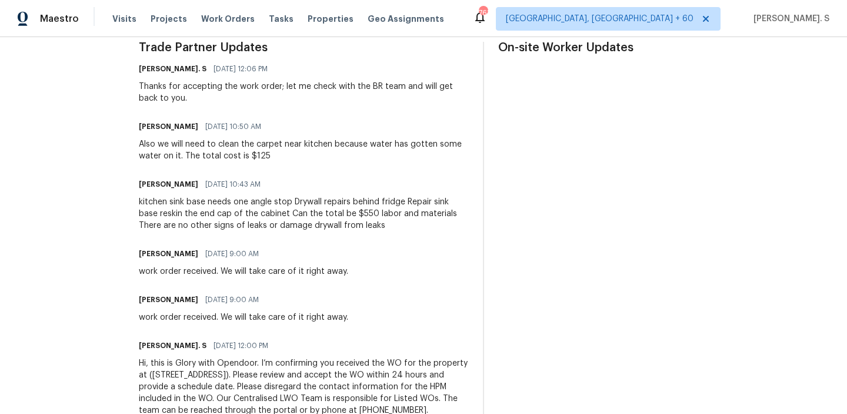
click at [261, 148] on div "Also we will need to clean the carpet near kitchen because water has gotten som…" at bounding box center [304, 150] width 330 height 24
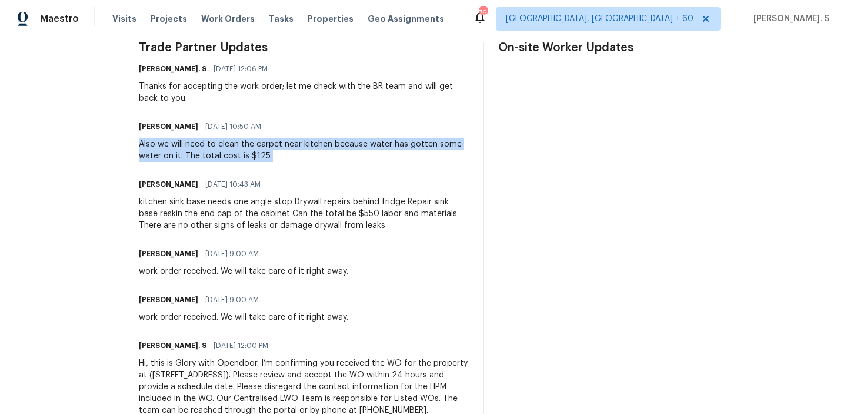
copy div "Also we will need to clean the carpet near kitchen because water has gotten som…"
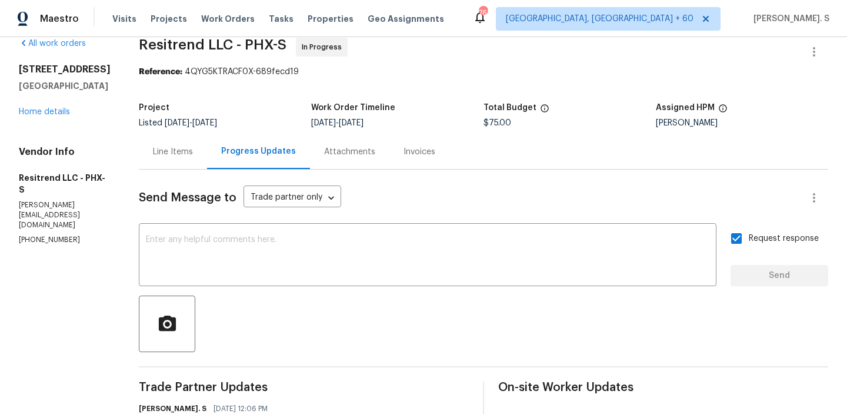
scroll to position [0, 0]
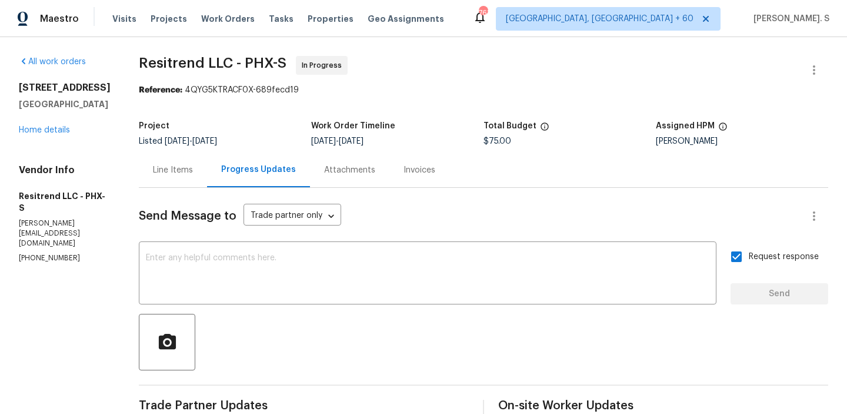
click at [267, 72] on span "Resitrend LLC - PHX-S In Progress" at bounding box center [469, 70] width 661 height 28
click at [259, 68] on span "Resitrend LLC - PHX-S" at bounding box center [213, 63] width 148 height 14
copy span "Resitrend LLC - PHX-S"
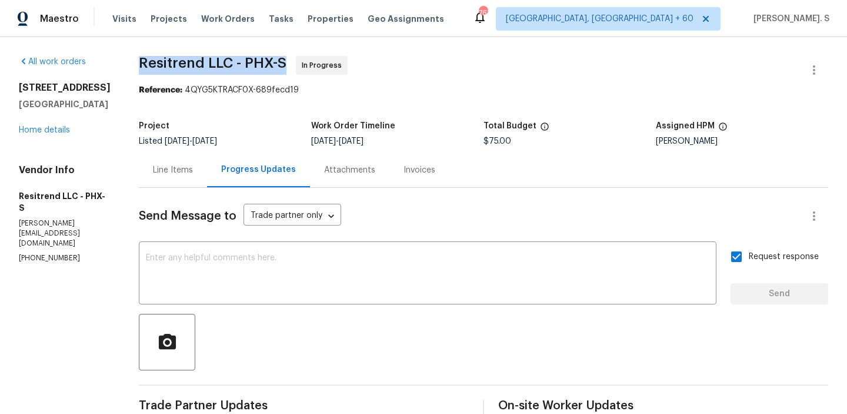
click at [167, 171] on div "Line Items" at bounding box center [173, 170] width 40 height 12
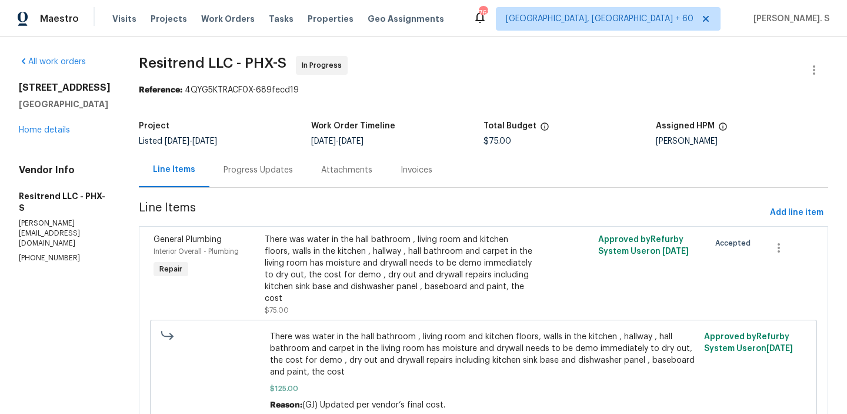
click at [388, 331] on span "There was water in the hall bathroom , living room and kitchen floors, walls in…" at bounding box center [484, 354] width 428 height 47
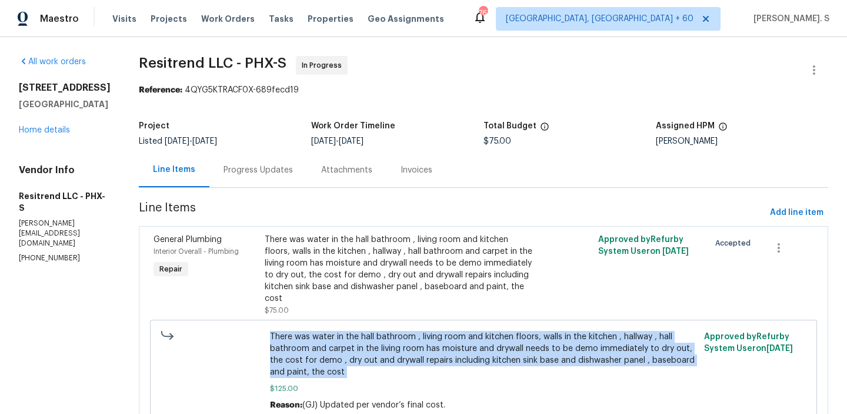
copy span "There was water in the hall bathroom , living room and kitchen floors, walls in…"
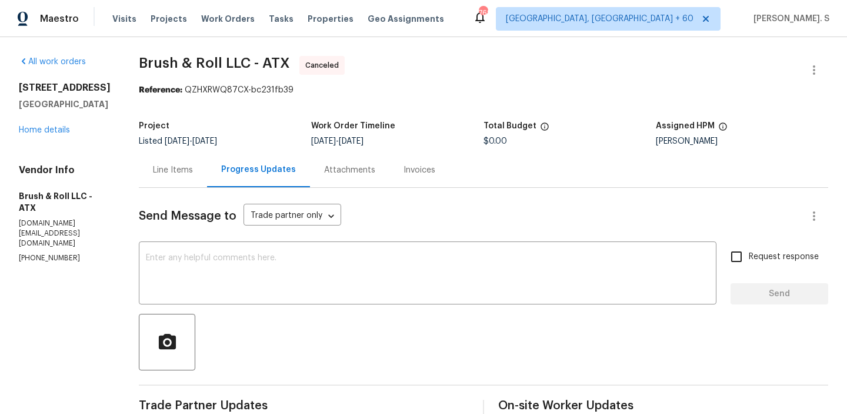
click at [49, 136] on div "[STREET_ADDRESS] Home details" at bounding box center [65, 109] width 92 height 54
click at [49, 136] on div "540 Fieldwood Dr Unit A Buda, TX 78610 Home details" at bounding box center [65, 109] width 92 height 54
click at [49, 134] on link "Home details" at bounding box center [44, 130] width 51 height 8
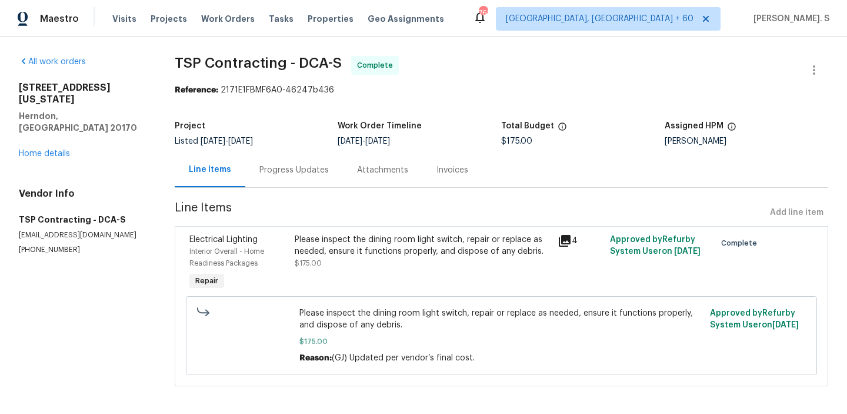
click at [41, 125] on div "[STREET_ADDRESS][US_STATE] Home details" at bounding box center [83, 121] width 128 height 78
click at [41, 149] on link "Home details" at bounding box center [44, 153] width 51 height 8
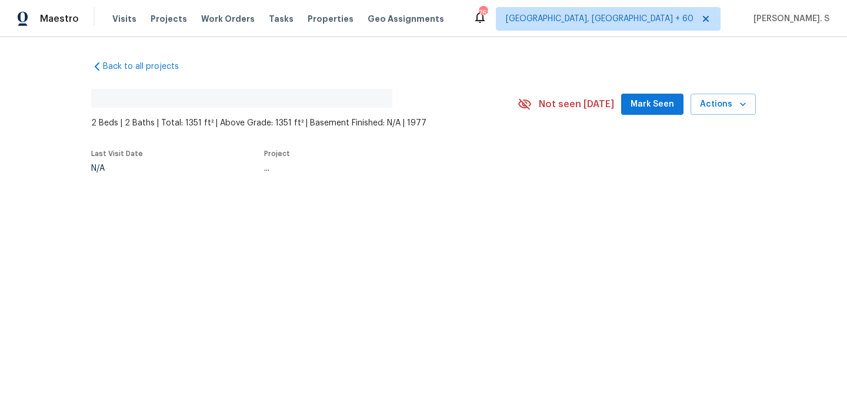
click at [41, 128] on div "Back to all projects No address found 2 Beds | 2 Baths | Total: 1351 ft² | Abov…" at bounding box center [423, 143] width 847 height 213
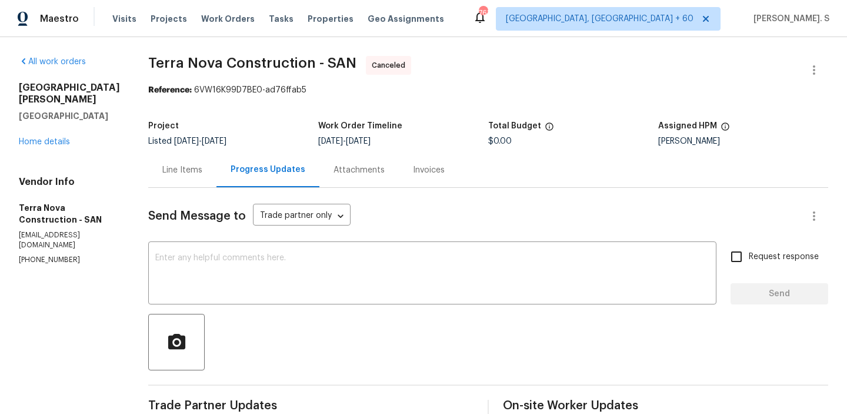
click at [54, 124] on div "[STREET_ADDRESS][PERSON_NAME] Home details" at bounding box center [69, 115] width 101 height 66
click at [54, 138] on link "Home details" at bounding box center [44, 142] width 51 height 8
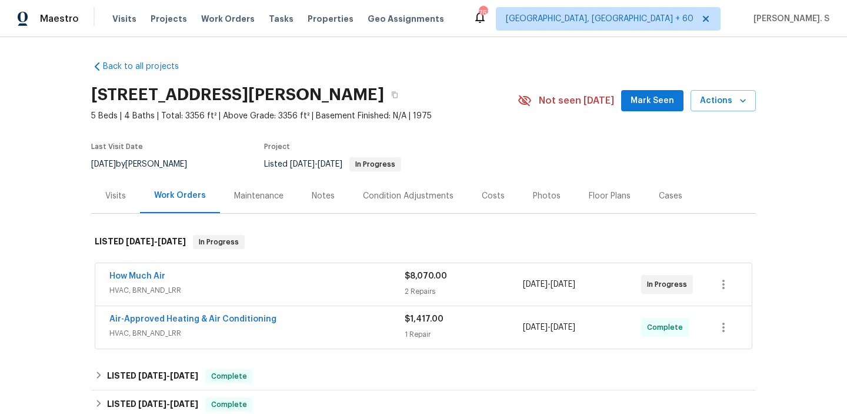
scroll to position [1, 0]
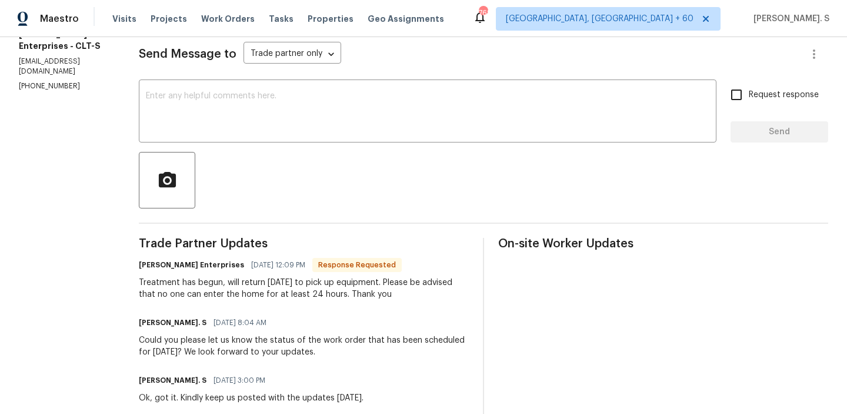
scroll to position [193, 0]
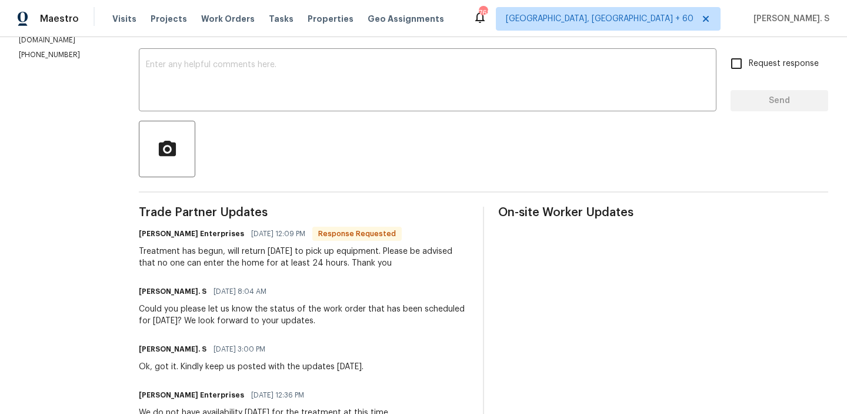
click at [194, 254] on div "Treatment has begun, will return [DATE] to pick up equipment. Please be advised…" at bounding box center [304, 257] width 330 height 24
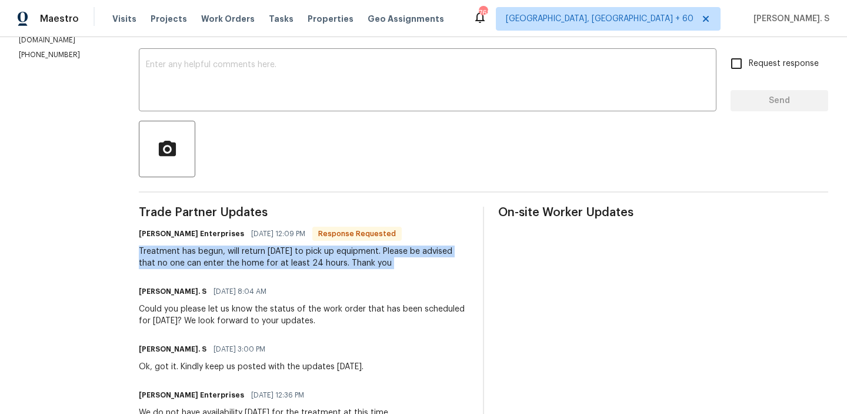
scroll to position [109, 0]
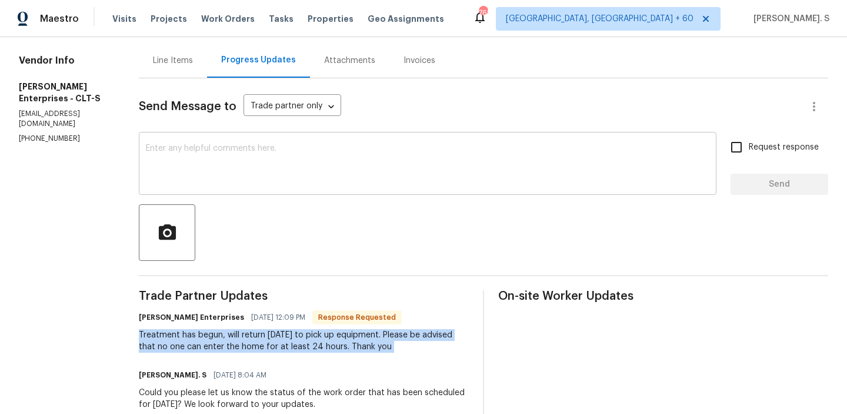
click at [195, 181] on textarea at bounding box center [428, 164] width 564 height 41
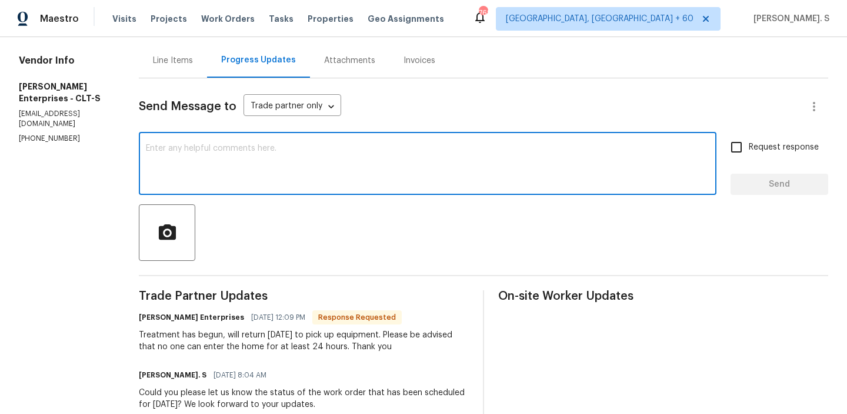
type textarea "H"
type textarea "R"
type textarea "t"
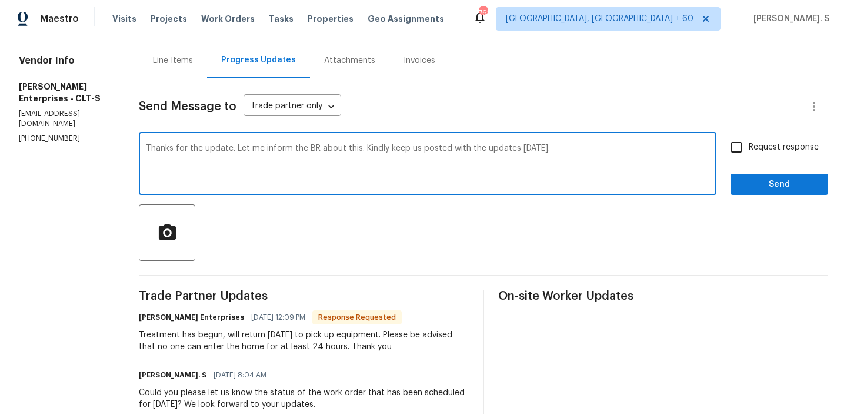
type textarea "Thanks for the update. Let me inform the BR about this. Kindly keep us posted w…"
click at [167, 341] on div "Treatment has begun, will return [DATE] to pick up equipment. Please be advised…" at bounding box center [304, 341] width 330 height 24
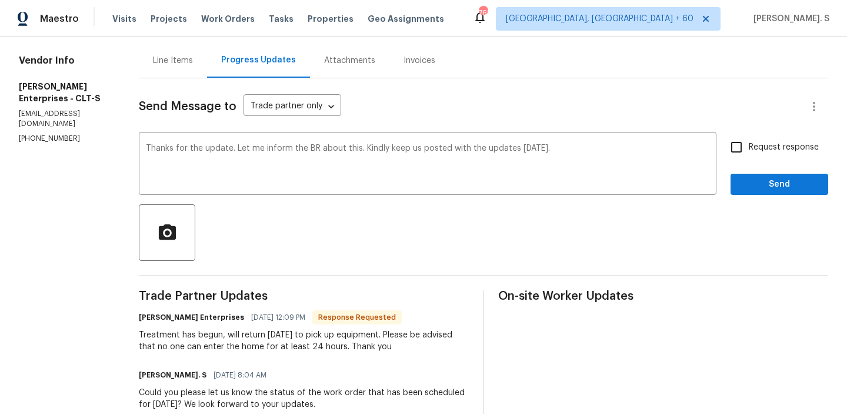
click at [167, 341] on div "Treatment has begun, will return [DATE] to pick up equipment. Please be advised…" at bounding box center [304, 341] width 330 height 24
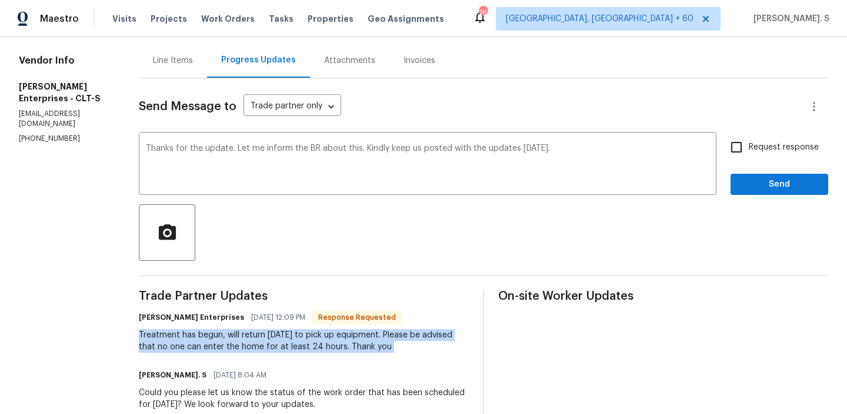
copy div "Treatment has begun, will return tomorrow to pick up equipment. Please be advis…"
click at [766, 157] on label "Request response" at bounding box center [771, 147] width 95 height 25
click at [749, 157] on input "Request response" at bounding box center [736, 147] width 25 height 25
checkbox input "true"
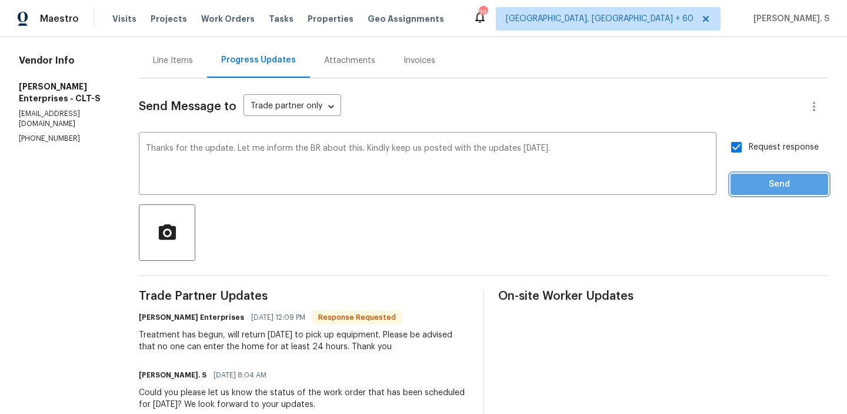
click at [766, 175] on button "Send" at bounding box center [780, 185] width 98 height 22
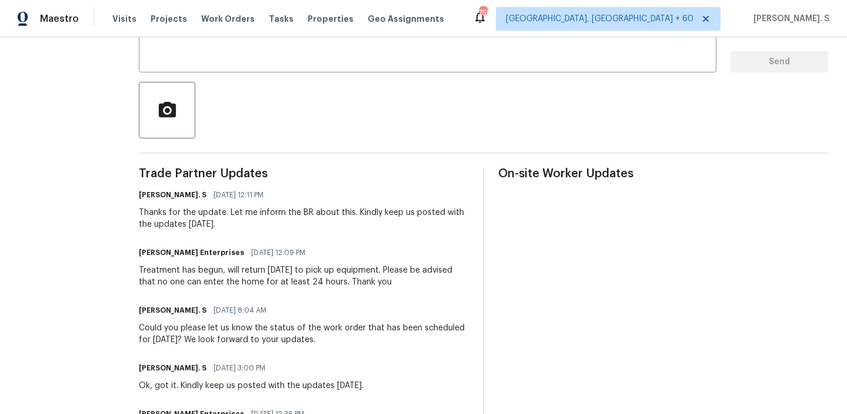
scroll to position [279, 0]
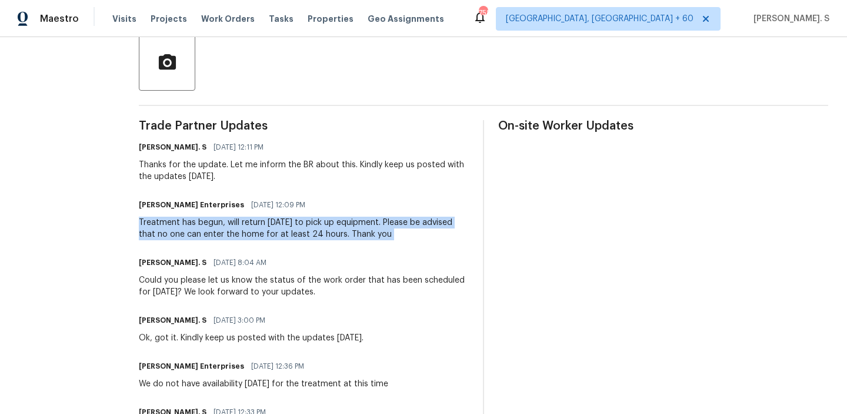
copy div "Treatment has begun, will return tomorrow to pick up equipment. Please be advis…"
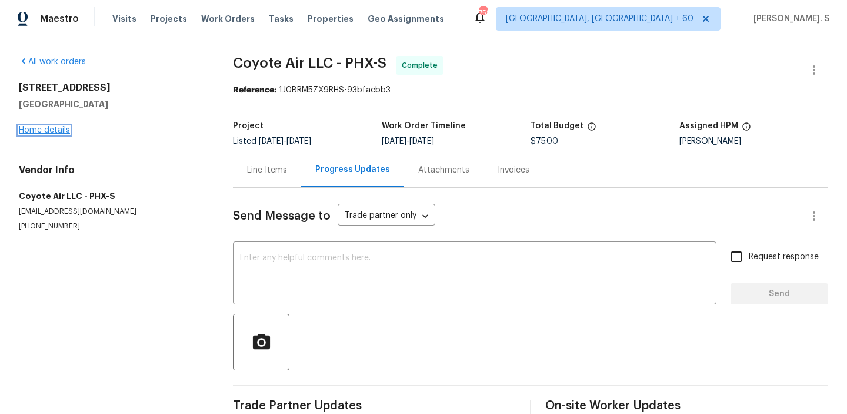
click at [56, 129] on link "Home details" at bounding box center [44, 130] width 51 height 8
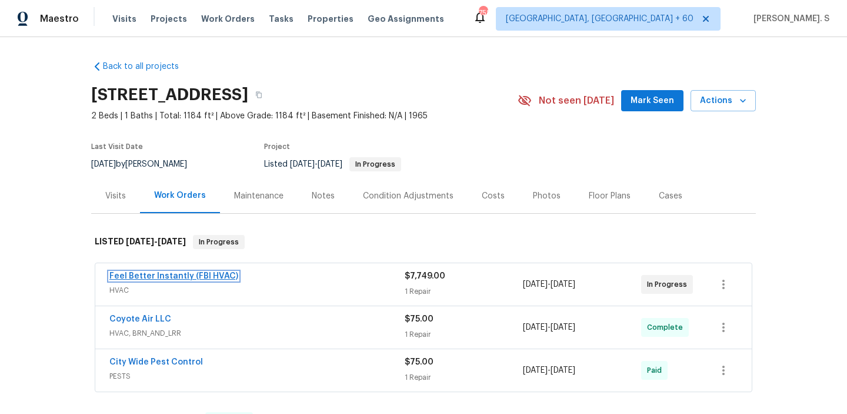
click at [197, 277] on link "Feel Better Instantly (FBI HVAC)" at bounding box center [173, 276] width 129 height 8
click at [197, 277] on html "Maestro Visits Projects Work Orders Tasks Properties Geo Assignments 758 [GEOGR…" at bounding box center [423, 207] width 847 height 414
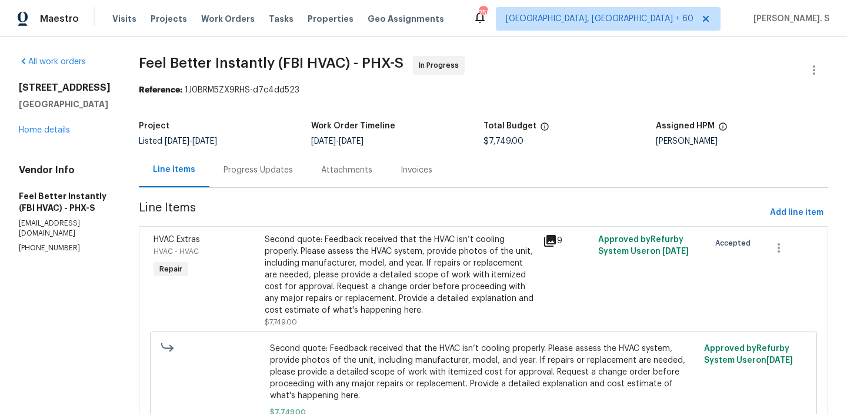
click at [264, 154] on div "Progress Updates" at bounding box center [258, 169] width 98 height 35
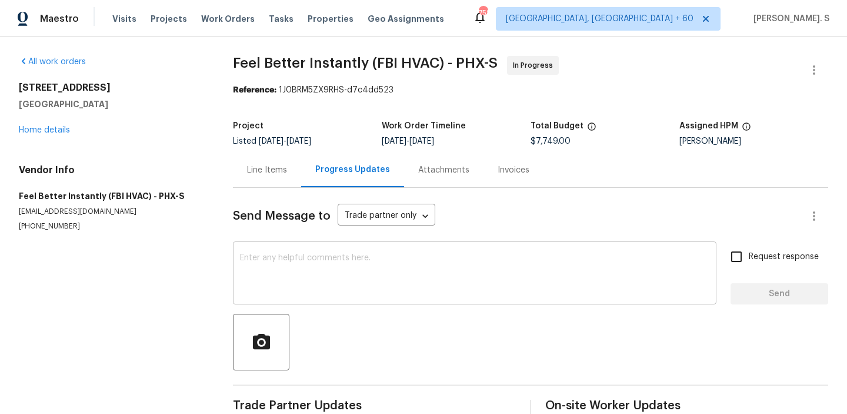
click at [234, 248] on div "x ​" at bounding box center [475, 274] width 484 height 60
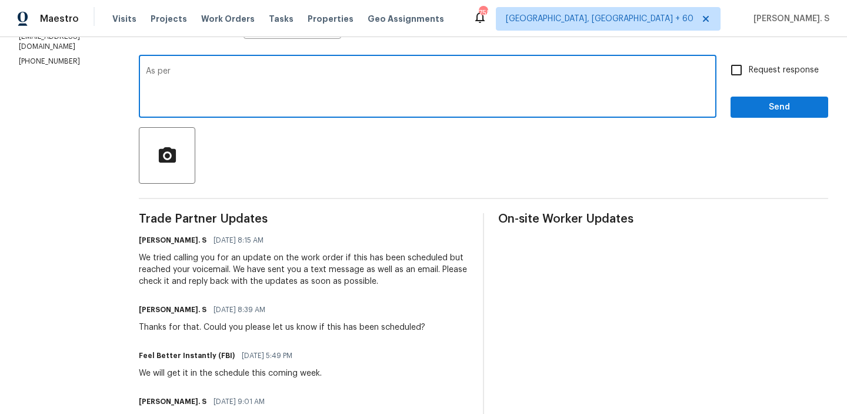
scroll to position [192, 0]
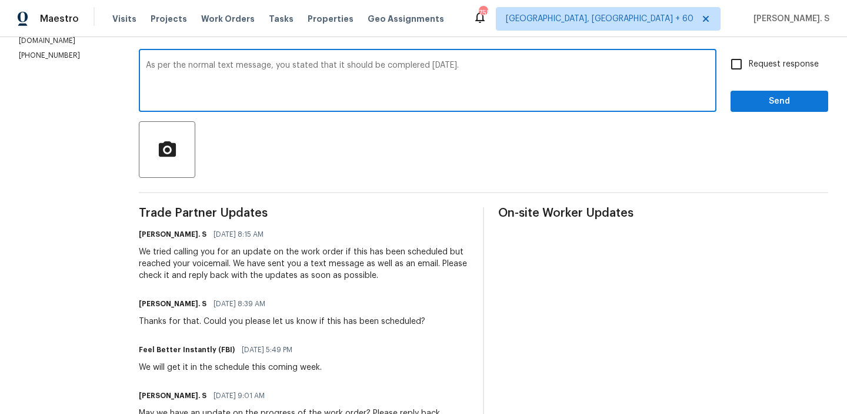
click at [402, 64] on textarea "As per the normal text message, you stated that it should be complered [DATE]." at bounding box center [428, 81] width 564 height 41
click at [477, 63] on textarea "As per the normal text message, you stated that it should be completed [DATE]." at bounding box center [428, 81] width 564 height 41
click at [524, 76] on textarea "As per the normal text message, you stated that it should be completed [DATE]. …" at bounding box center [428, 81] width 564 height 41
click at [524, 76] on textarea "As per the normal text message, you stated that it should be completed today. W…" at bounding box center [428, 81] width 564 height 41
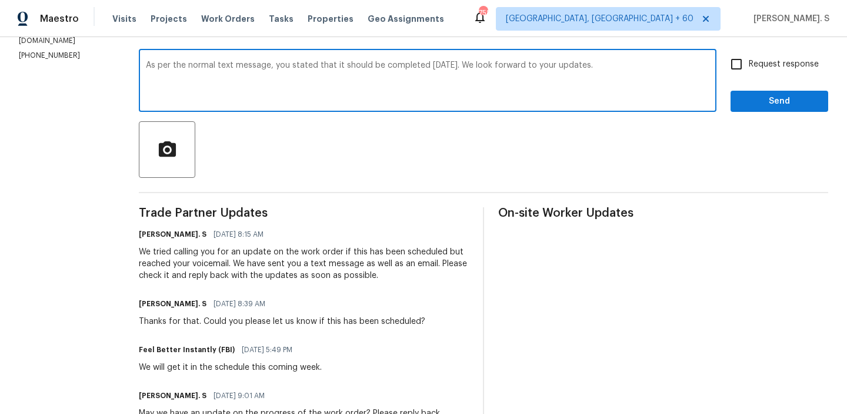
type textarea "As per the normal text message, you stated that it should be completed today. W…"
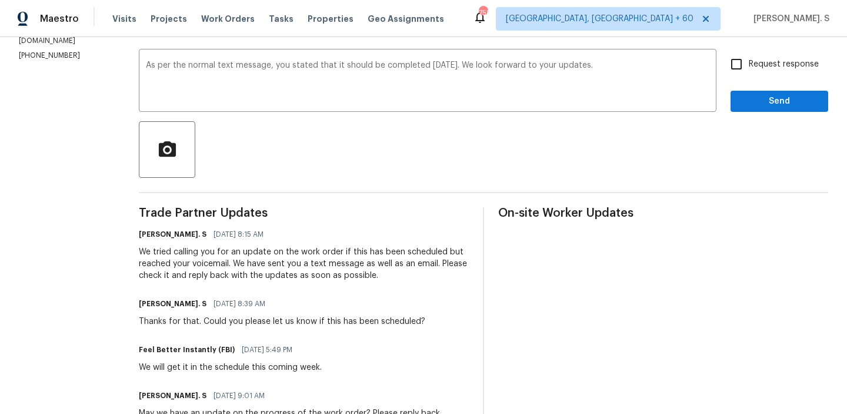
click at [758, 54] on label "Request response" at bounding box center [771, 64] width 95 height 25
click at [749, 54] on input "Request response" at bounding box center [736, 64] width 25 height 25
checkbox input "true"
click at [758, 102] on span "Send" at bounding box center [779, 101] width 79 height 15
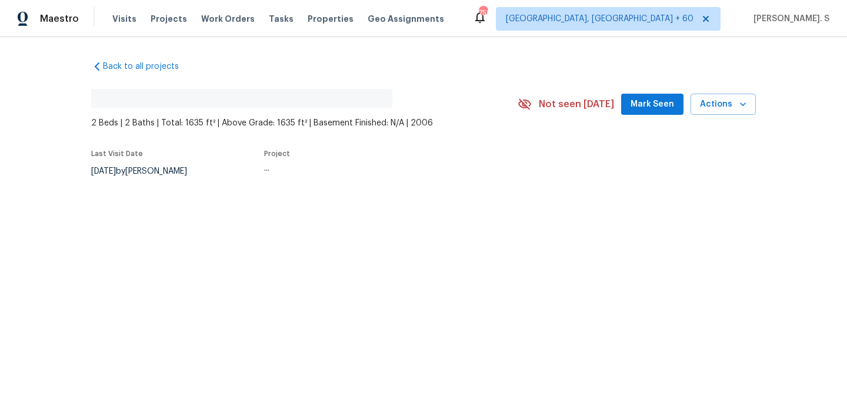
click at [180, 227] on div "Back to all projects No address found 2 Beds | 2 Baths | Total: 1635 ft² | Abov…" at bounding box center [423, 146] width 847 height 219
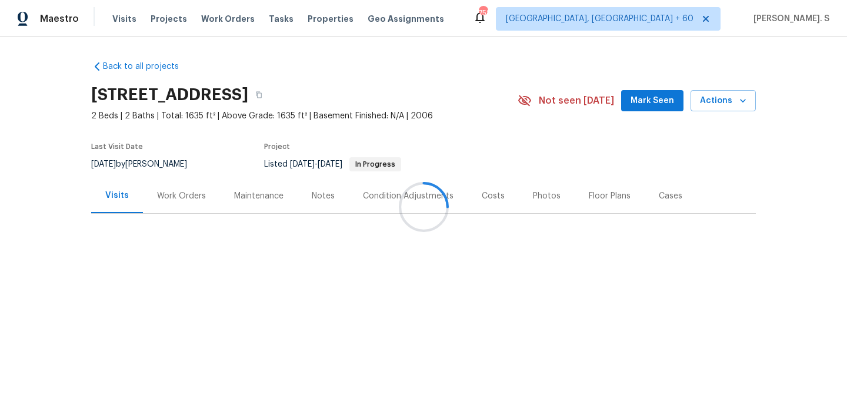
click at [179, 181] on div "Work Orders" at bounding box center [181, 195] width 77 height 35
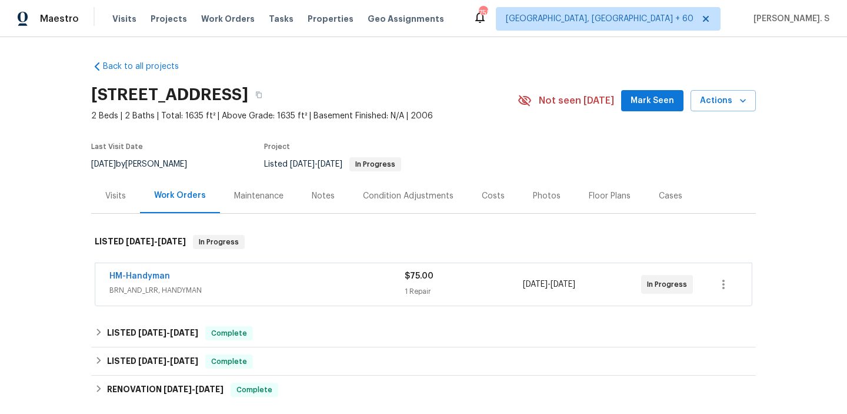
click at [179, 181] on div "Work Orders" at bounding box center [180, 195] width 80 height 35
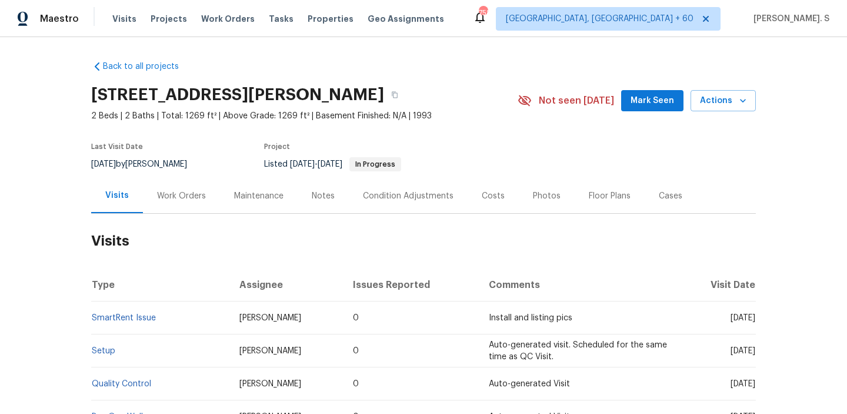
click at [175, 198] on div "Work Orders" at bounding box center [181, 196] width 49 height 12
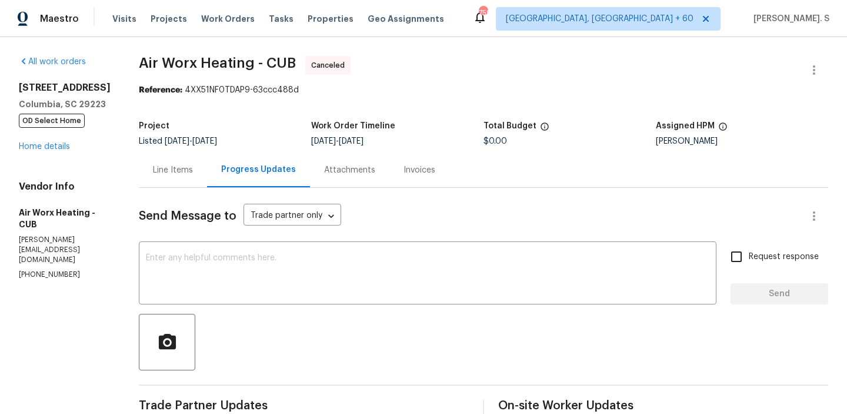
click at [56, 128] on span "OD Select Home" at bounding box center [52, 121] width 66 height 14
click at [44, 151] on link "Home details" at bounding box center [44, 146] width 51 height 8
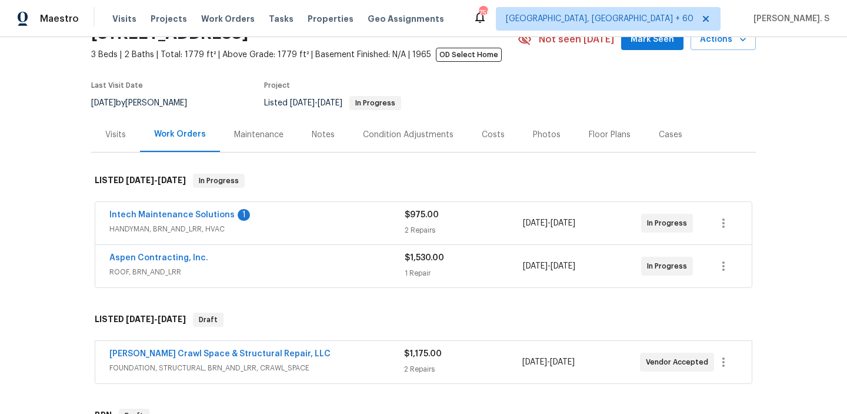
scroll to position [68, 0]
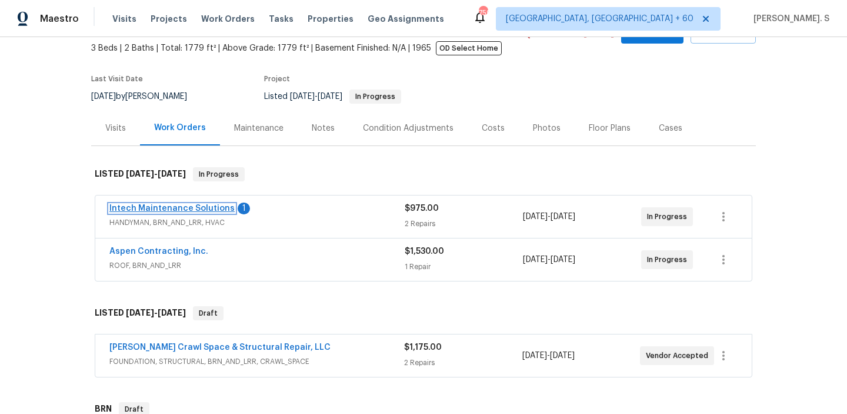
click at [175, 211] on link "Intech Maintenance Solutions" at bounding box center [171, 208] width 125 height 8
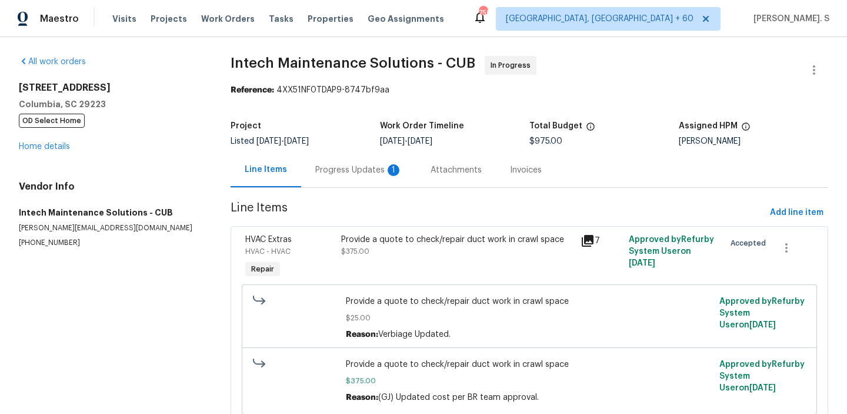
click at [350, 186] on div "Progress Updates 1" at bounding box center [358, 169] width 115 height 35
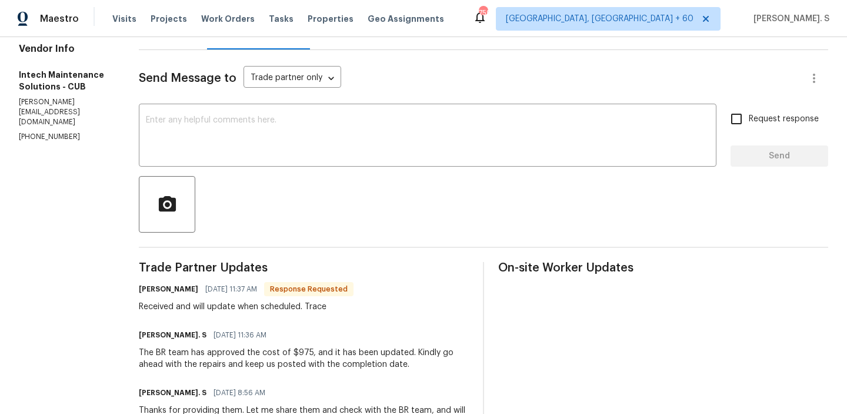
scroll to position [145, 0]
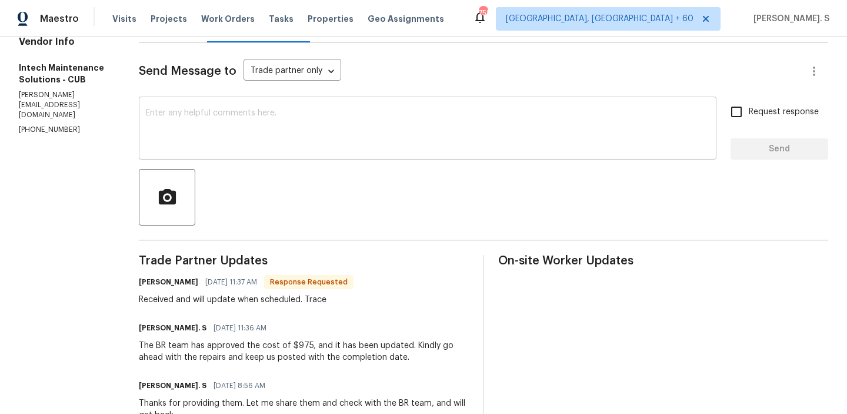
click at [323, 104] on div "x ​" at bounding box center [428, 129] width 578 height 60
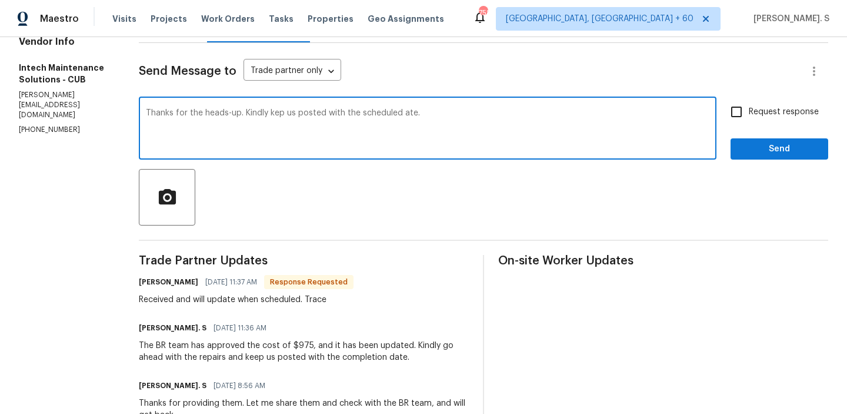
click at [0, 0] on div "keep" at bounding box center [0, 0] width 0 height 0
click at [0, 0] on div "date." at bounding box center [0, 0] width 0 height 0
type textarea "Thanks for the heads-up. Kindly keep us posted with the scheduled date."
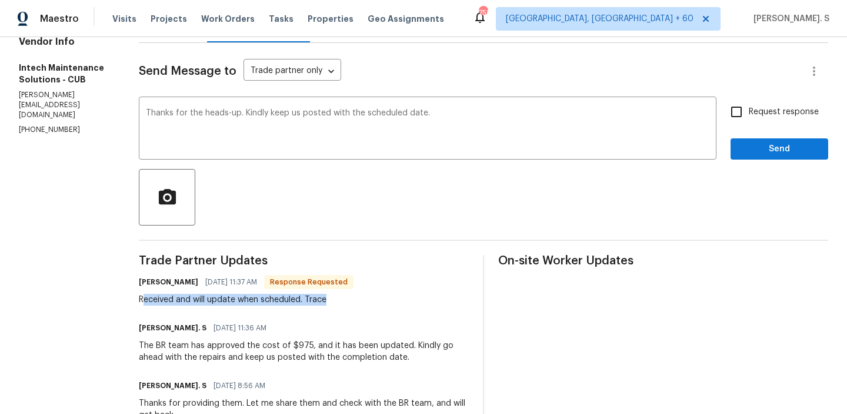
drag, startPoint x: 284, startPoint y: 307, endPoint x: 124, endPoint y: 303, distance: 160.1
copy div "eceived and will update when scheduled. Trace"
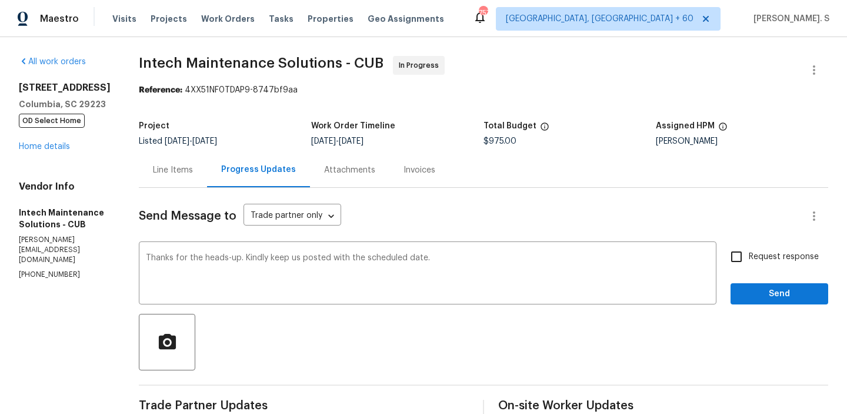
click at [761, 251] on span "Request response" at bounding box center [784, 257] width 70 height 12
click at [749, 251] on input "Request response" at bounding box center [736, 256] width 25 height 25
checkbox input "true"
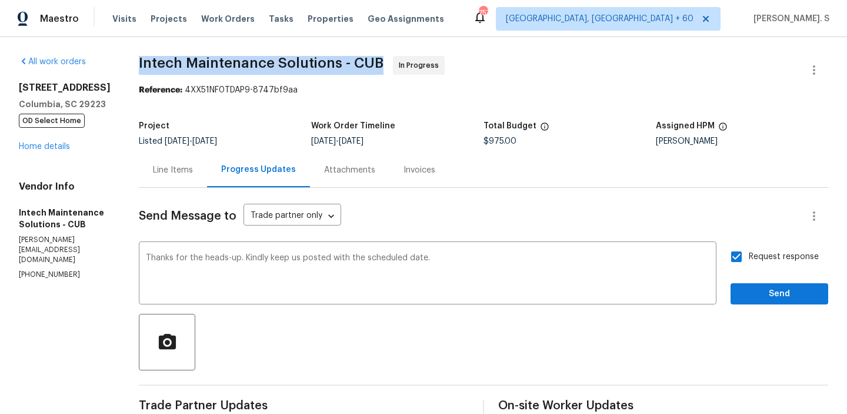
copy span "Intech Maintenance Solutions - CUB"
click at [756, 291] on span "Send" at bounding box center [779, 294] width 79 height 15
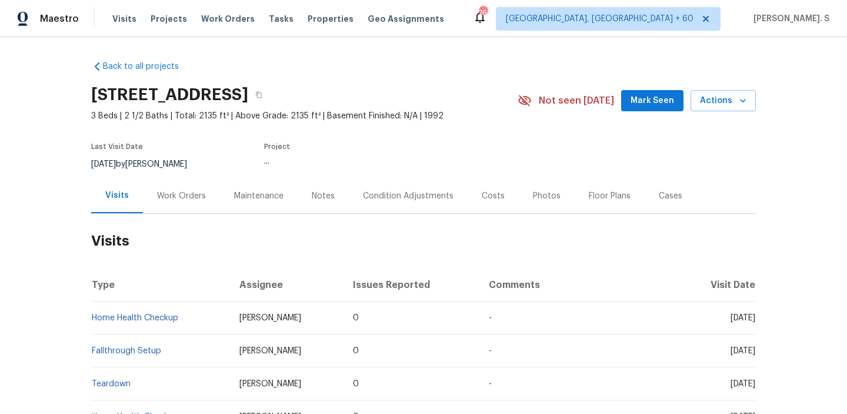
click at [191, 211] on div "Work Orders" at bounding box center [181, 195] width 77 height 35
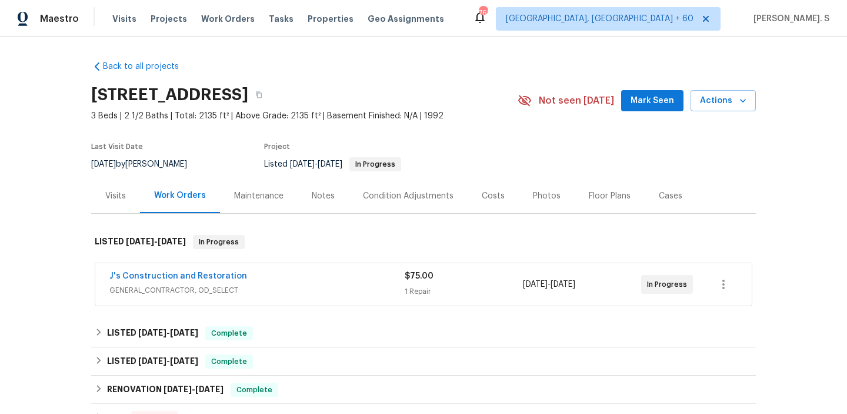
click at [191, 211] on div "Work Orders" at bounding box center [180, 195] width 80 height 35
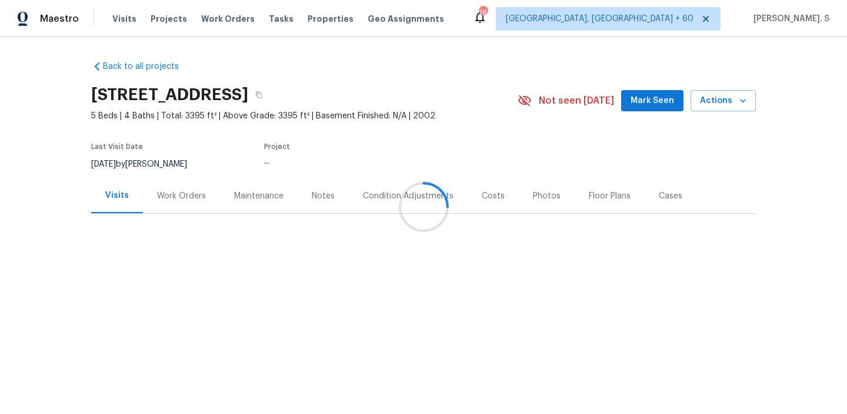
click at [182, 197] on div "Work Orders" at bounding box center [181, 196] width 49 height 12
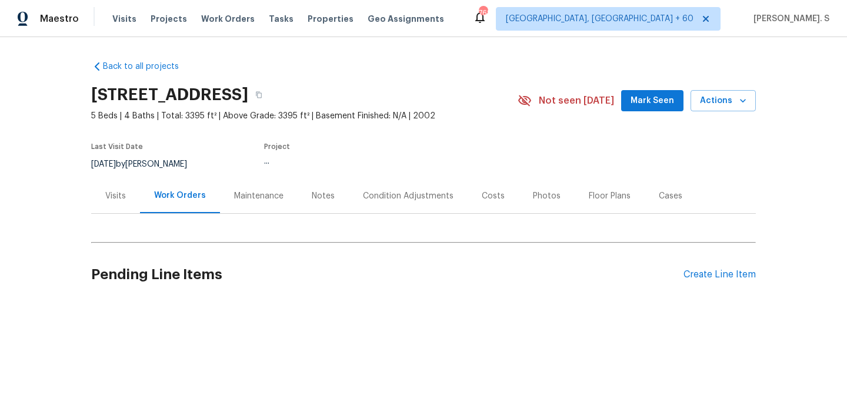
click at [182, 197] on div "Work Orders" at bounding box center [180, 195] width 52 height 12
